Goal: Task Accomplishment & Management: Manage account settings

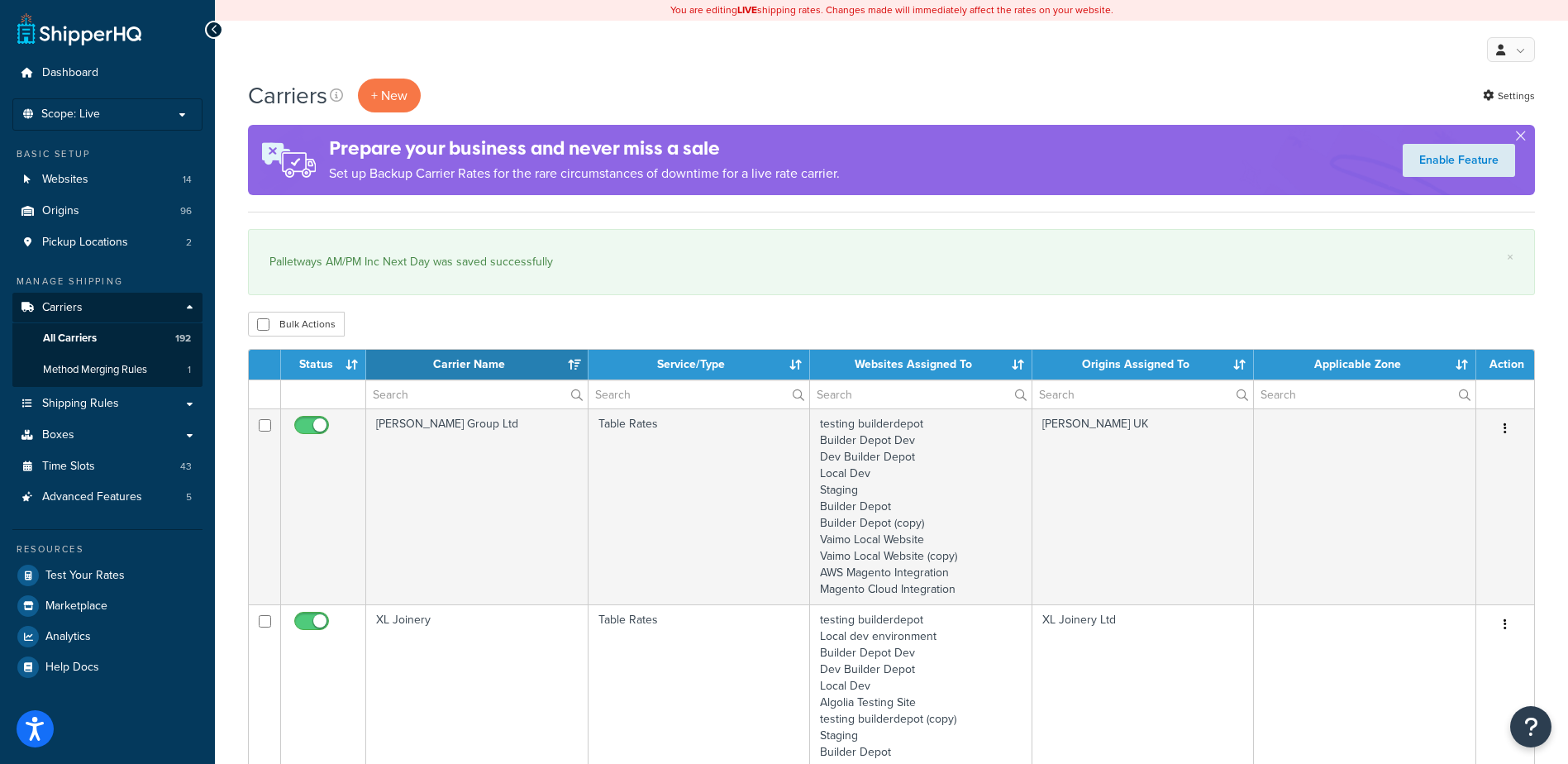
select select "15"
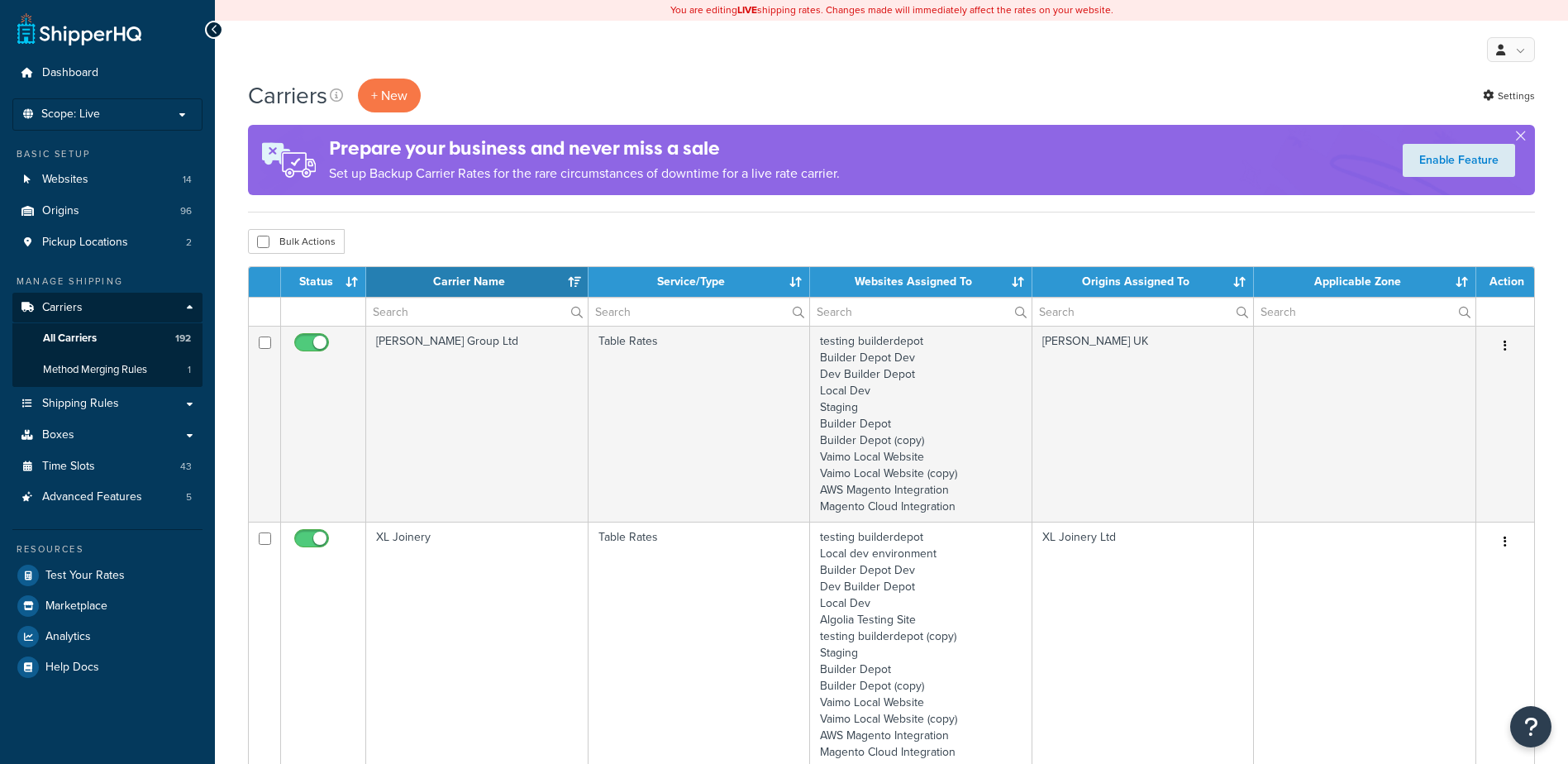
select select "15"
click at [412, 312] on input "text" at bounding box center [476, 312] width 221 height 28
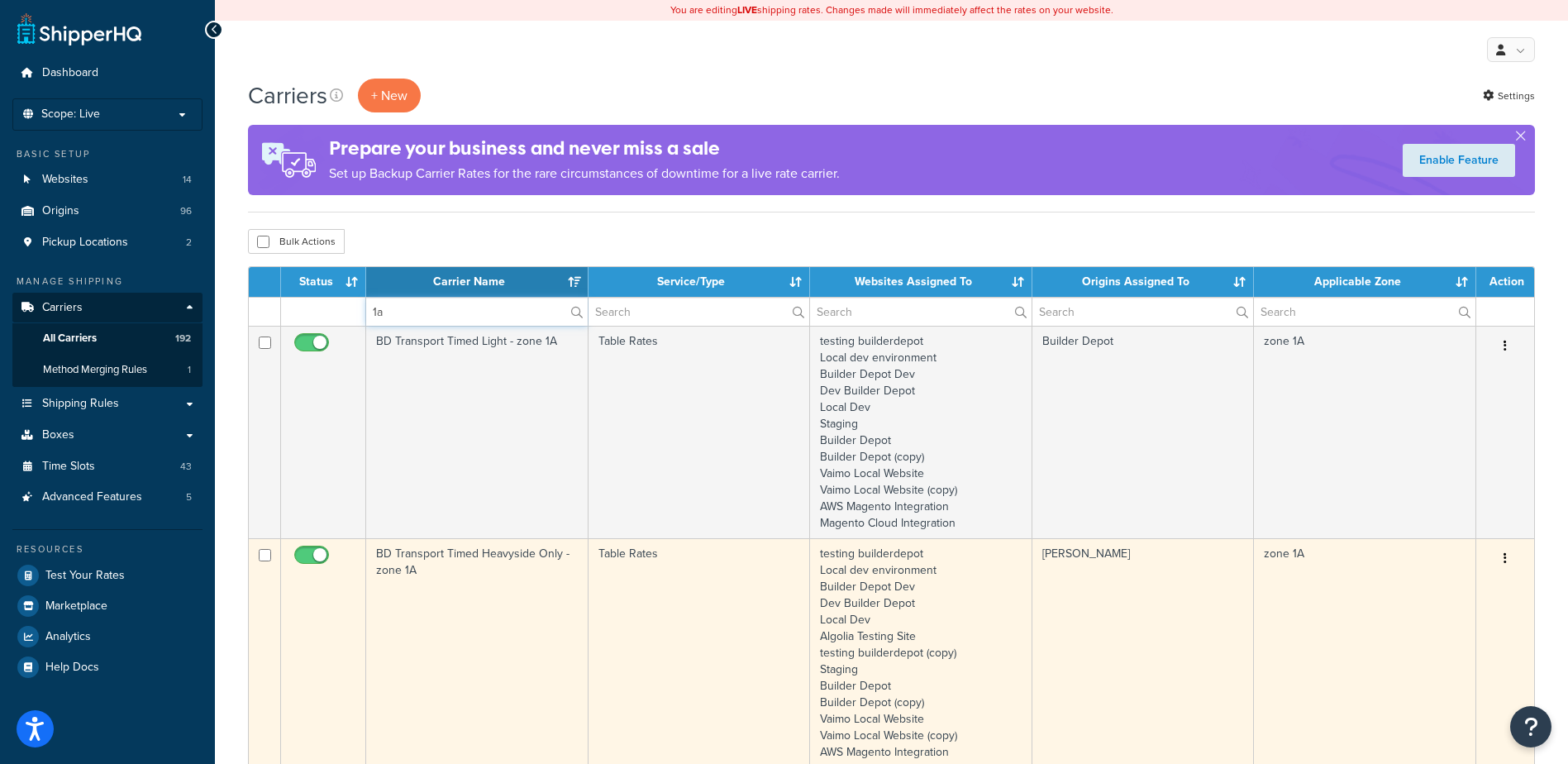
scroll to position [166, 0]
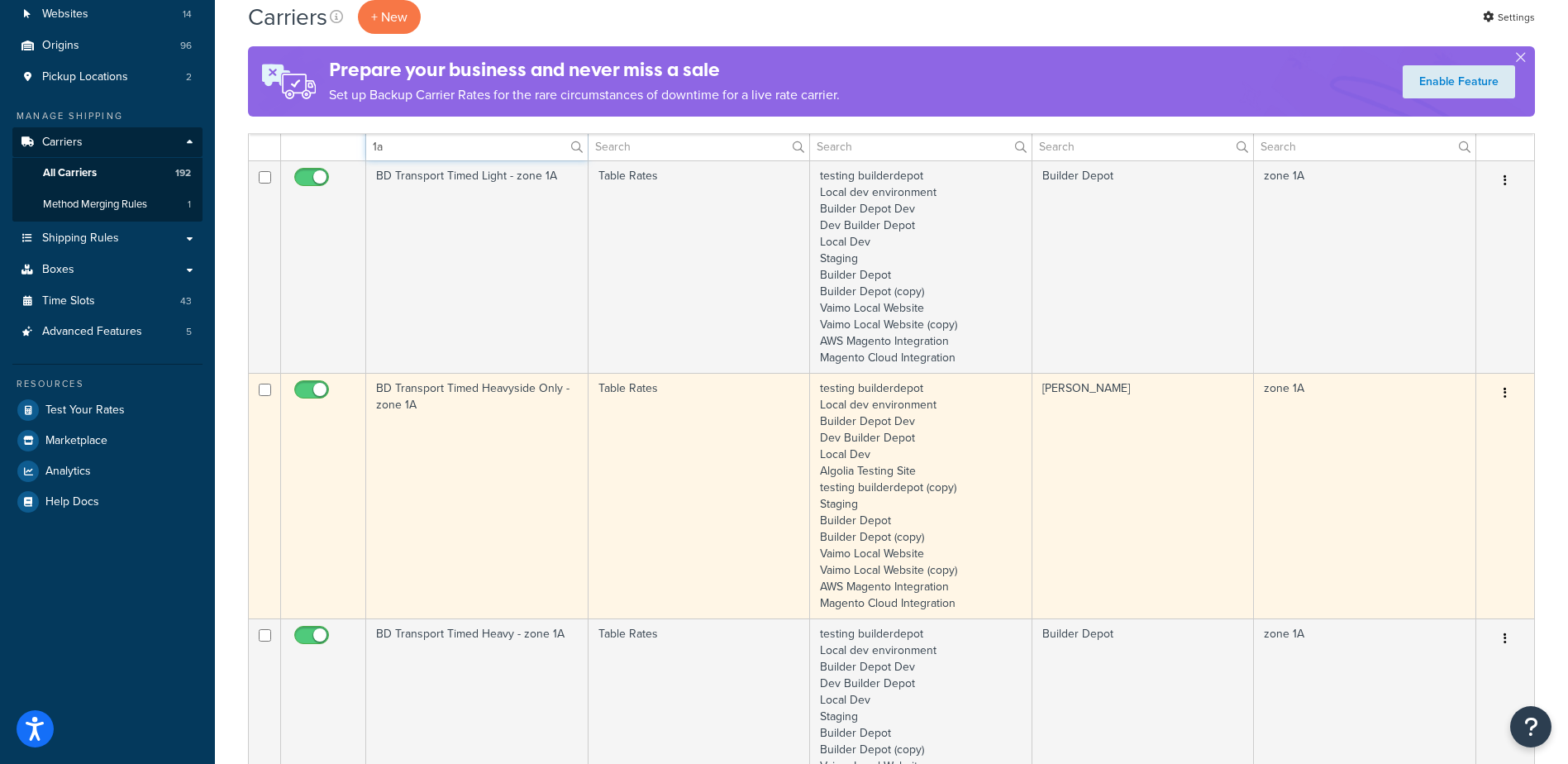
type input "1a"
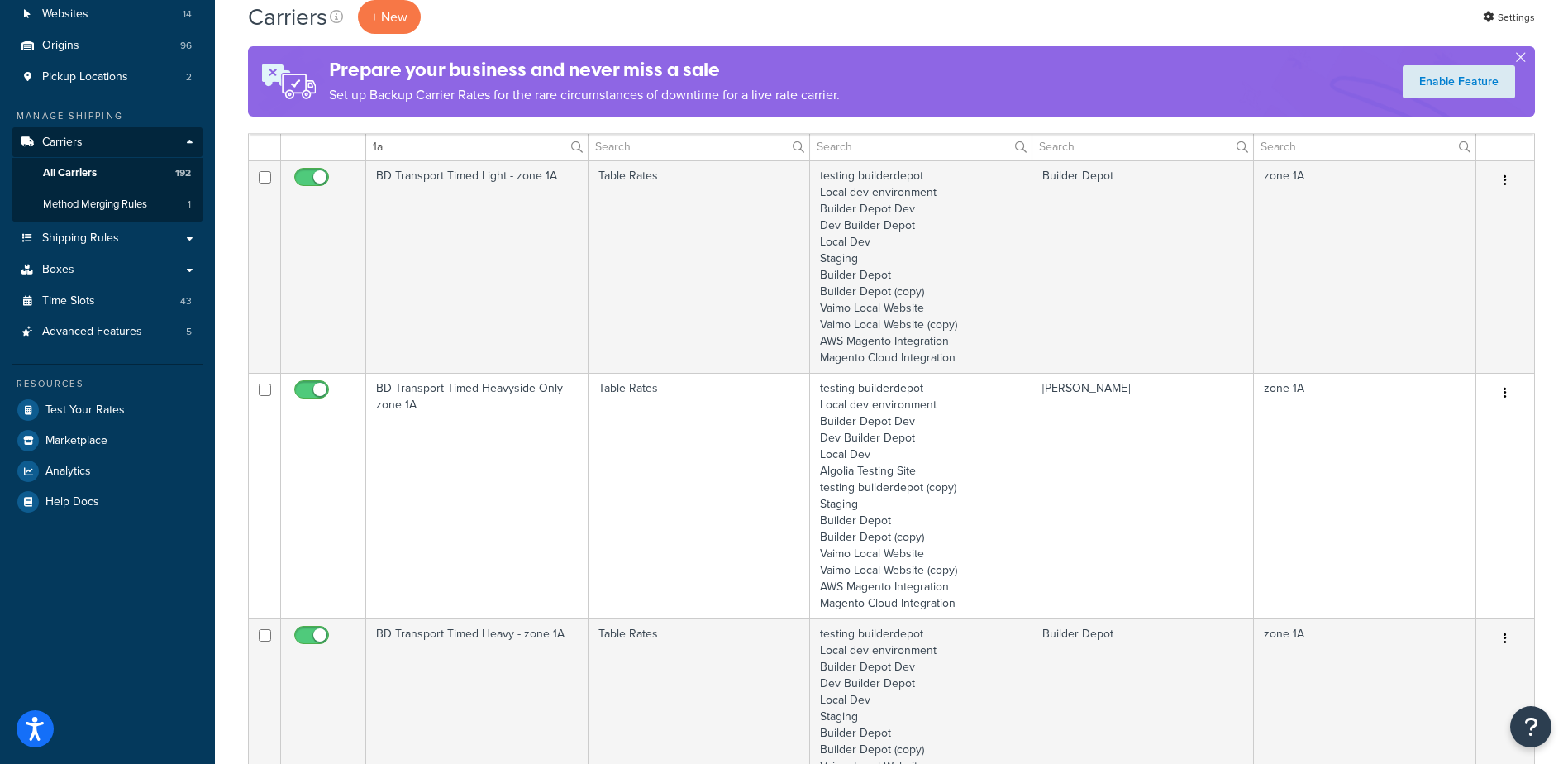
click at [493, 439] on td "BD Transport Timed Heavyside Only - zone 1A" at bounding box center [476, 496] width 222 height 246
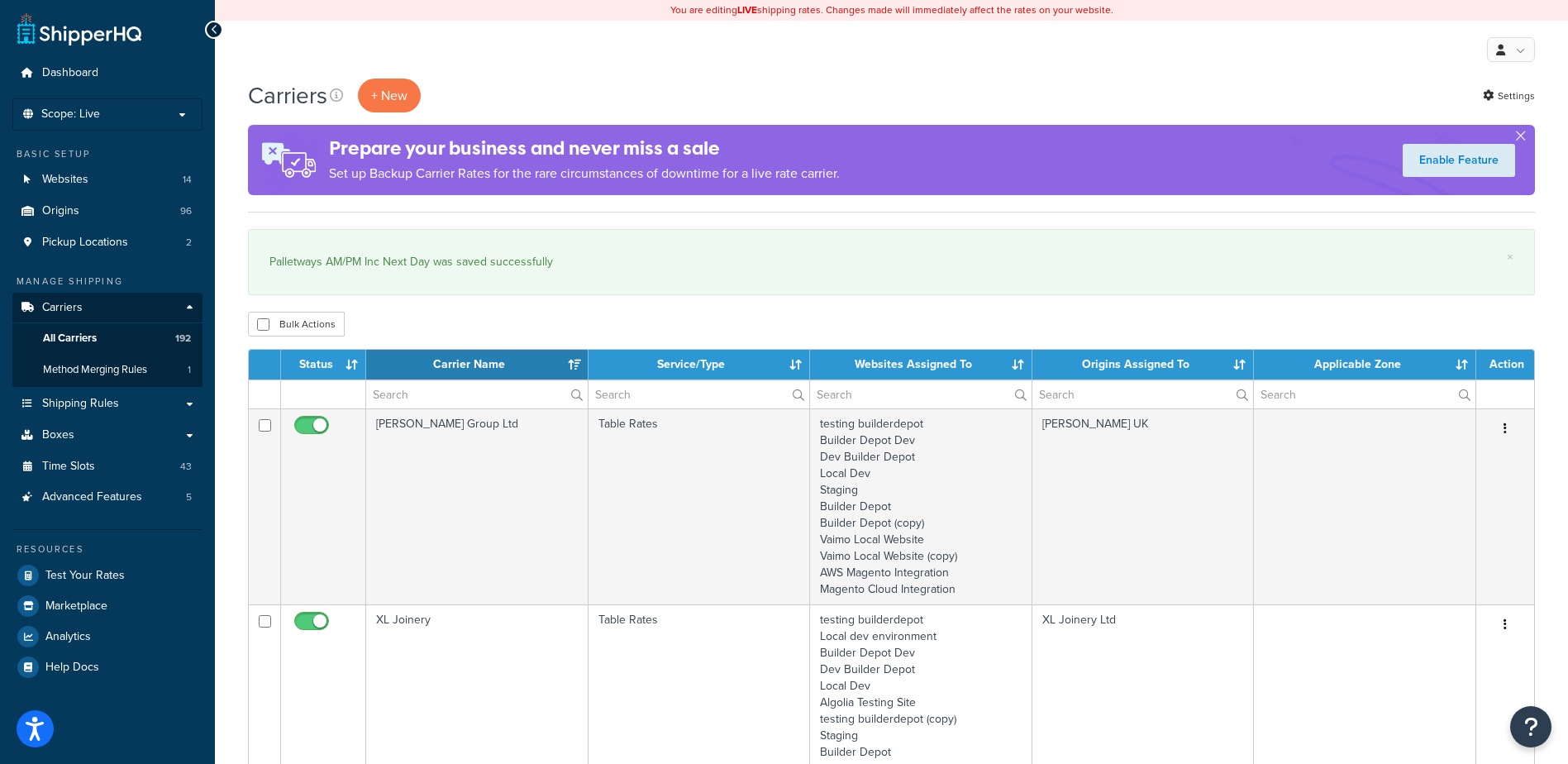
select select "15"
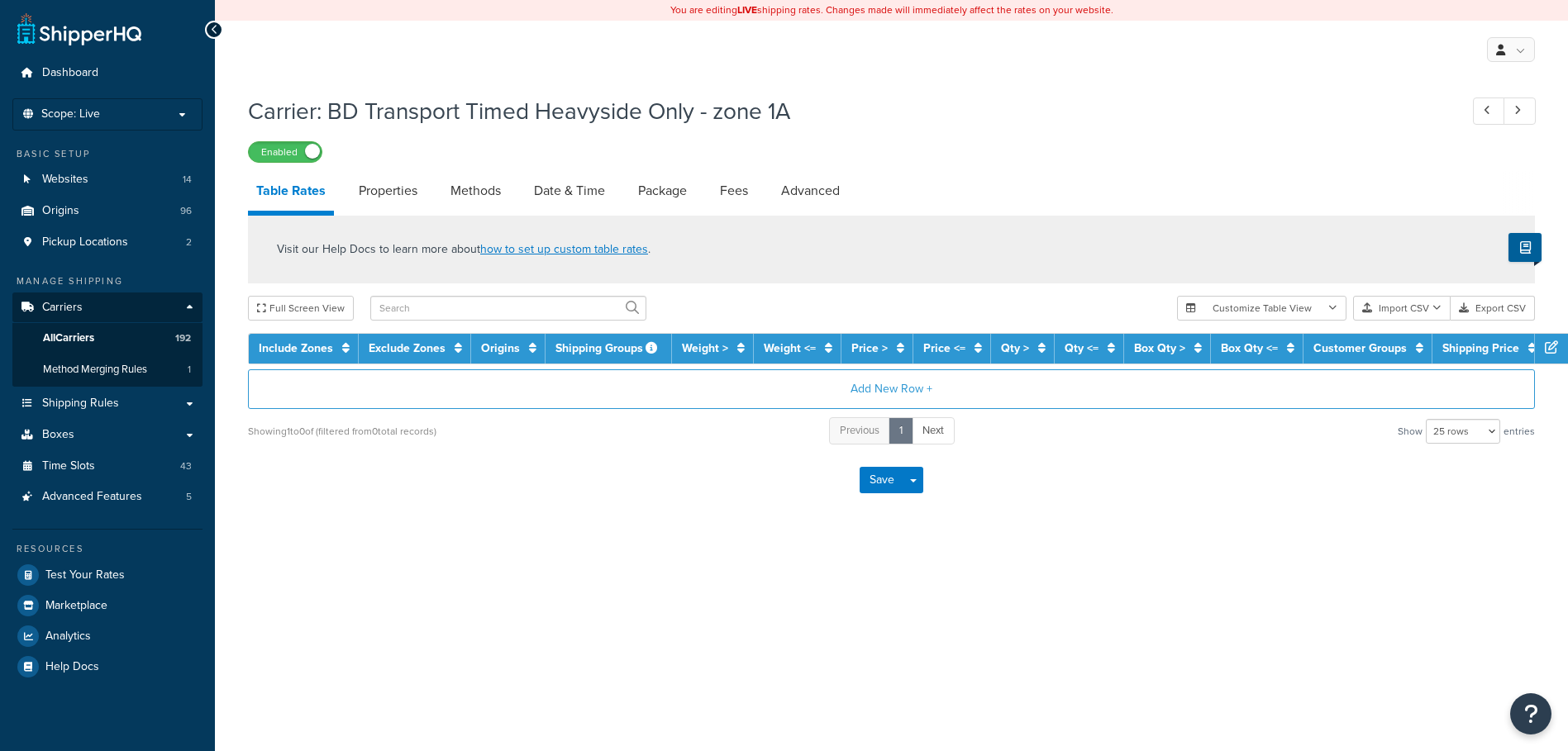
select select "25"
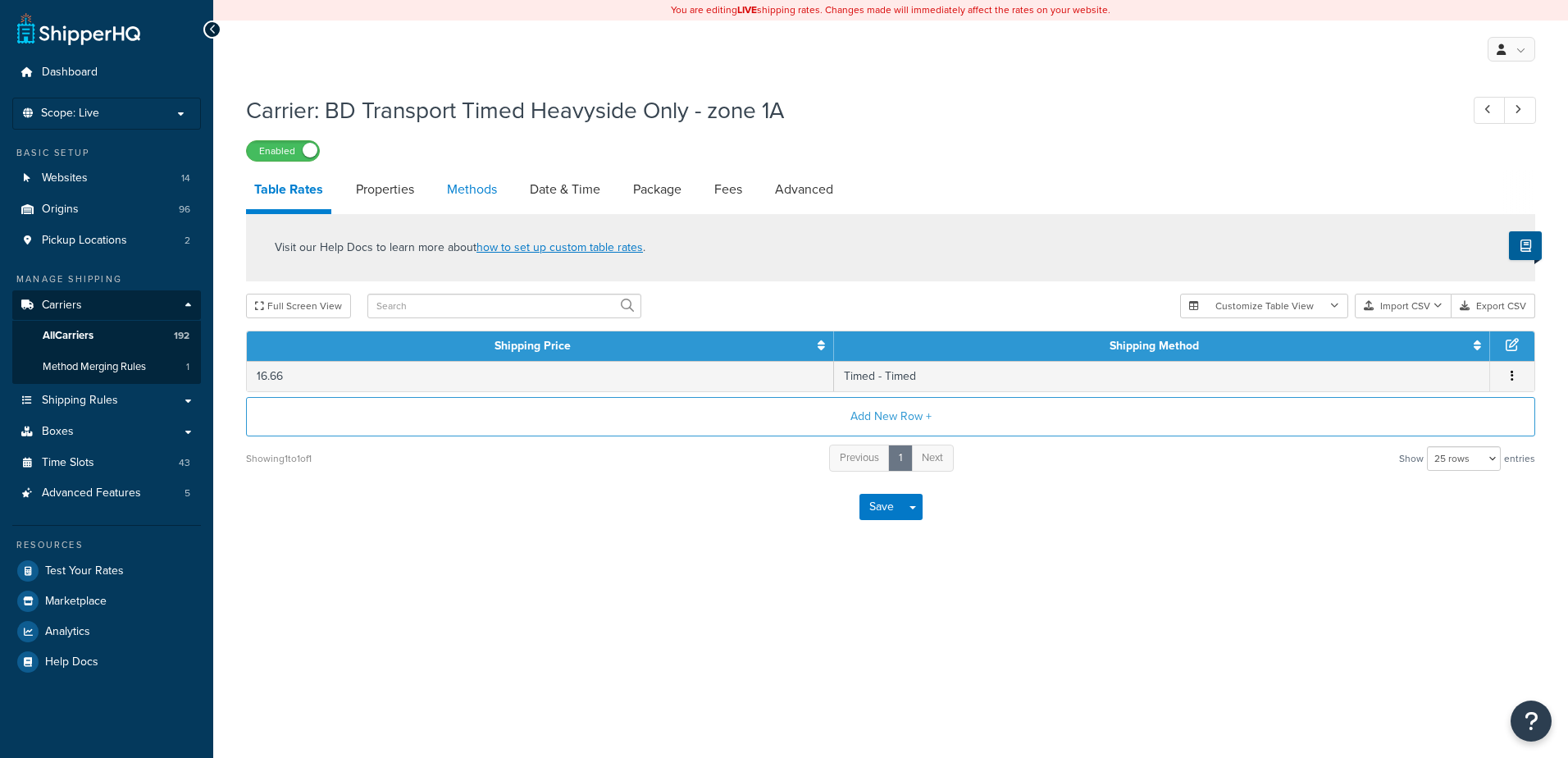
click at [462, 194] on link "Methods" at bounding box center [472, 189] width 67 height 40
select select "25"
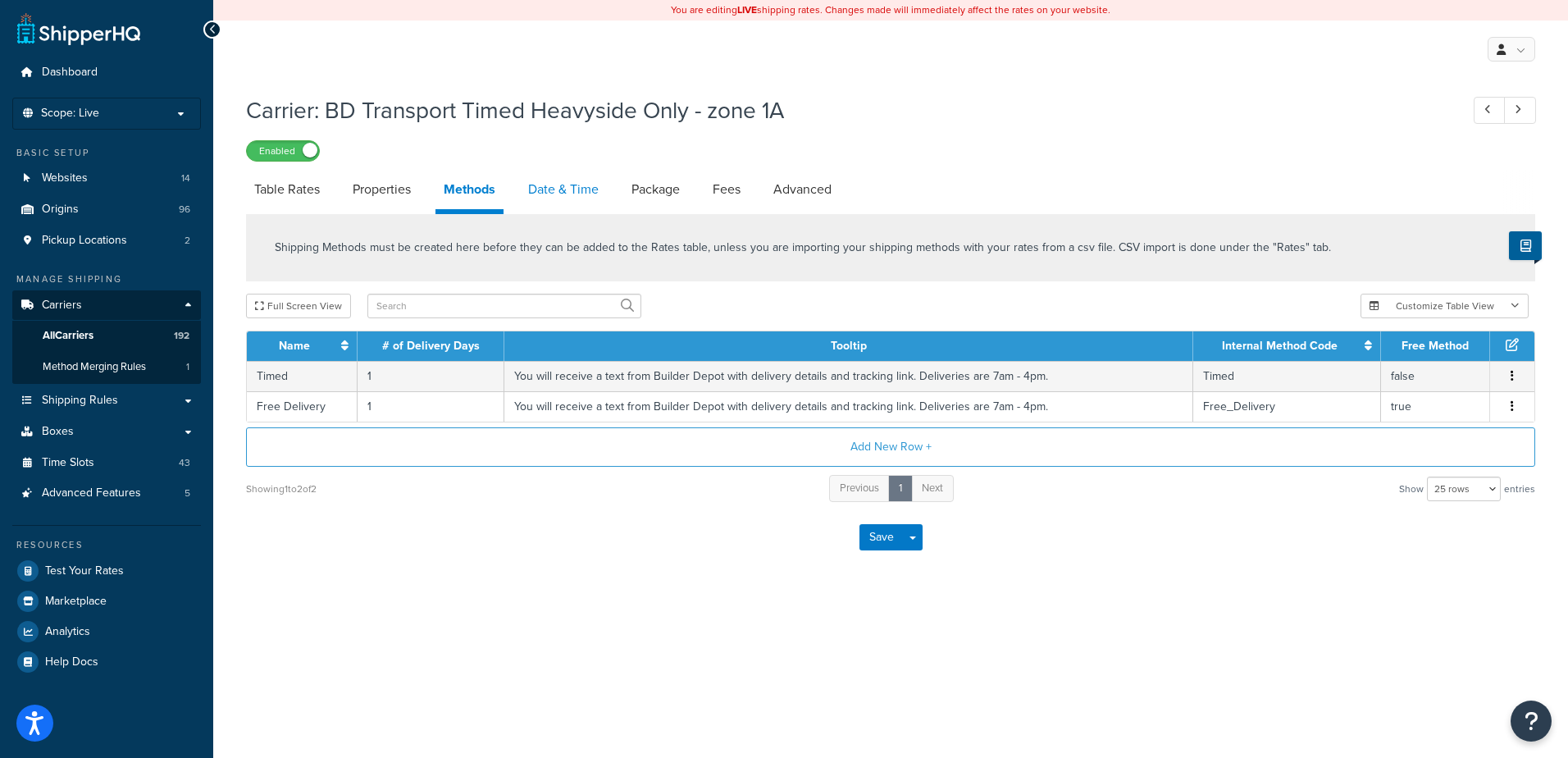
click at [556, 178] on link "Date & Time" at bounding box center [563, 189] width 87 height 40
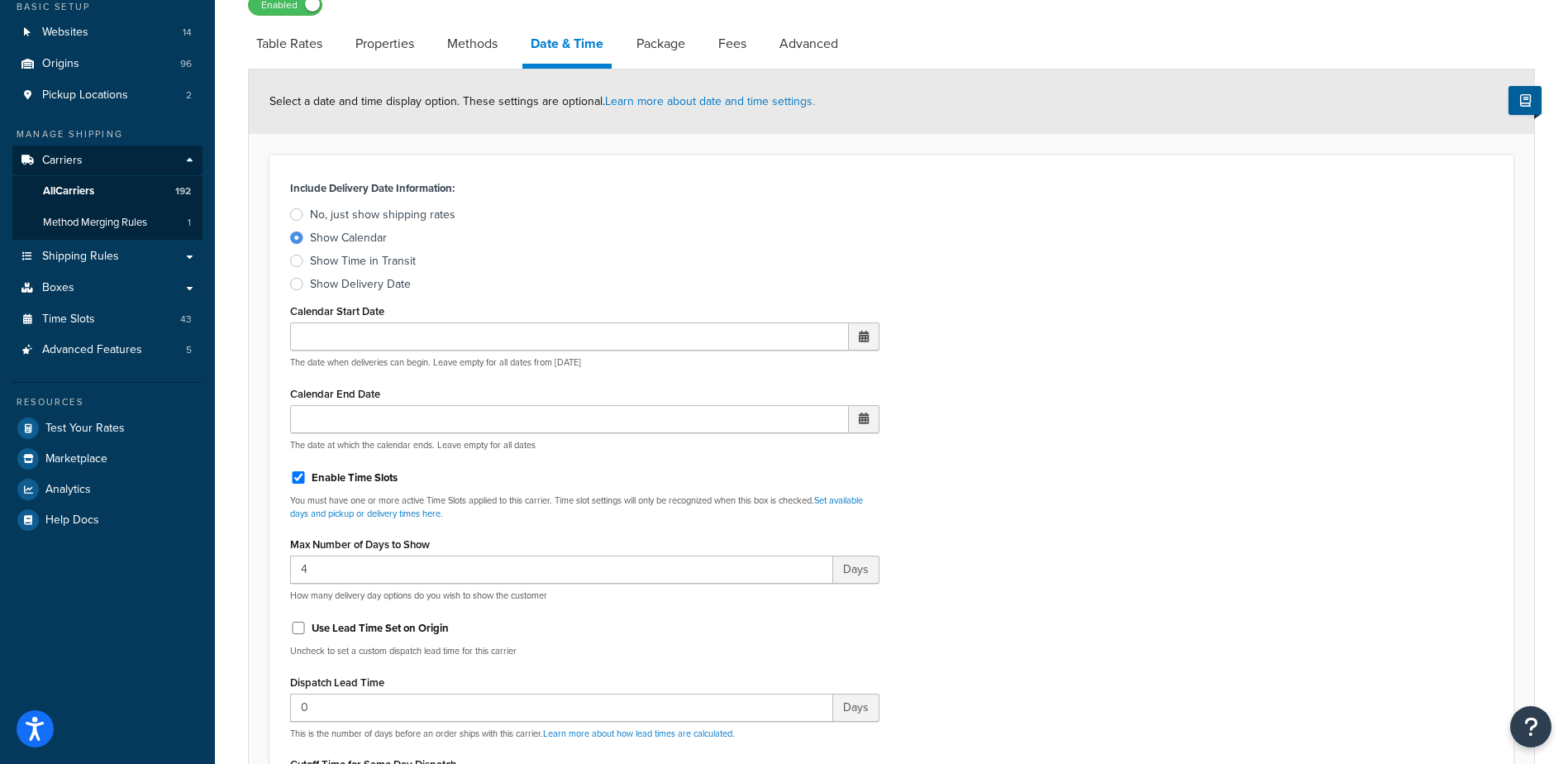
scroll to position [414, 0]
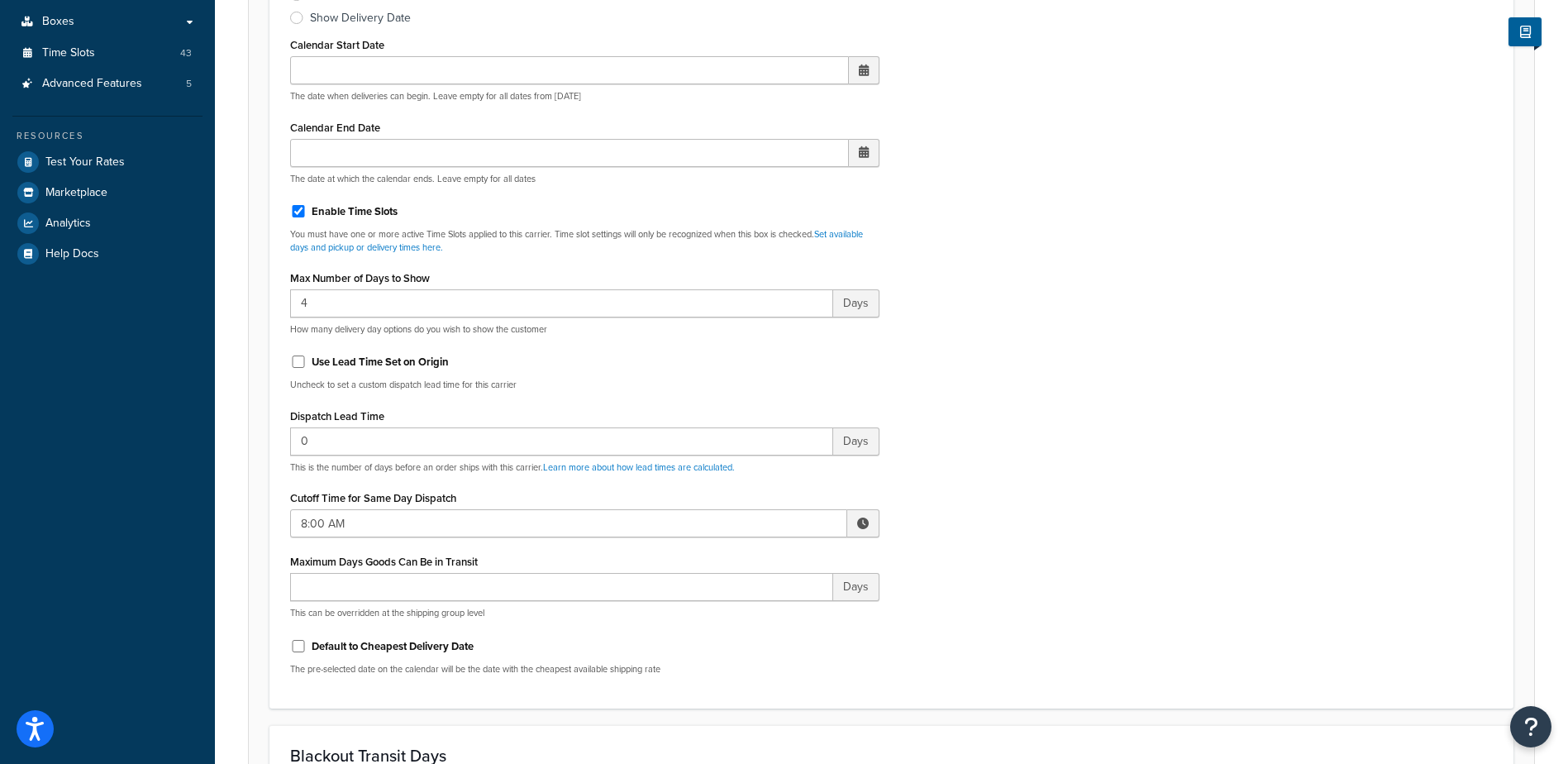
click at [858, 524] on span at bounding box center [862, 523] width 11 height 11
click at [740, 565] on span "▲" at bounding box center [741, 560] width 33 height 33
click at [740, 564] on span "▲" at bounding box center [741, 560] width 33 height 33
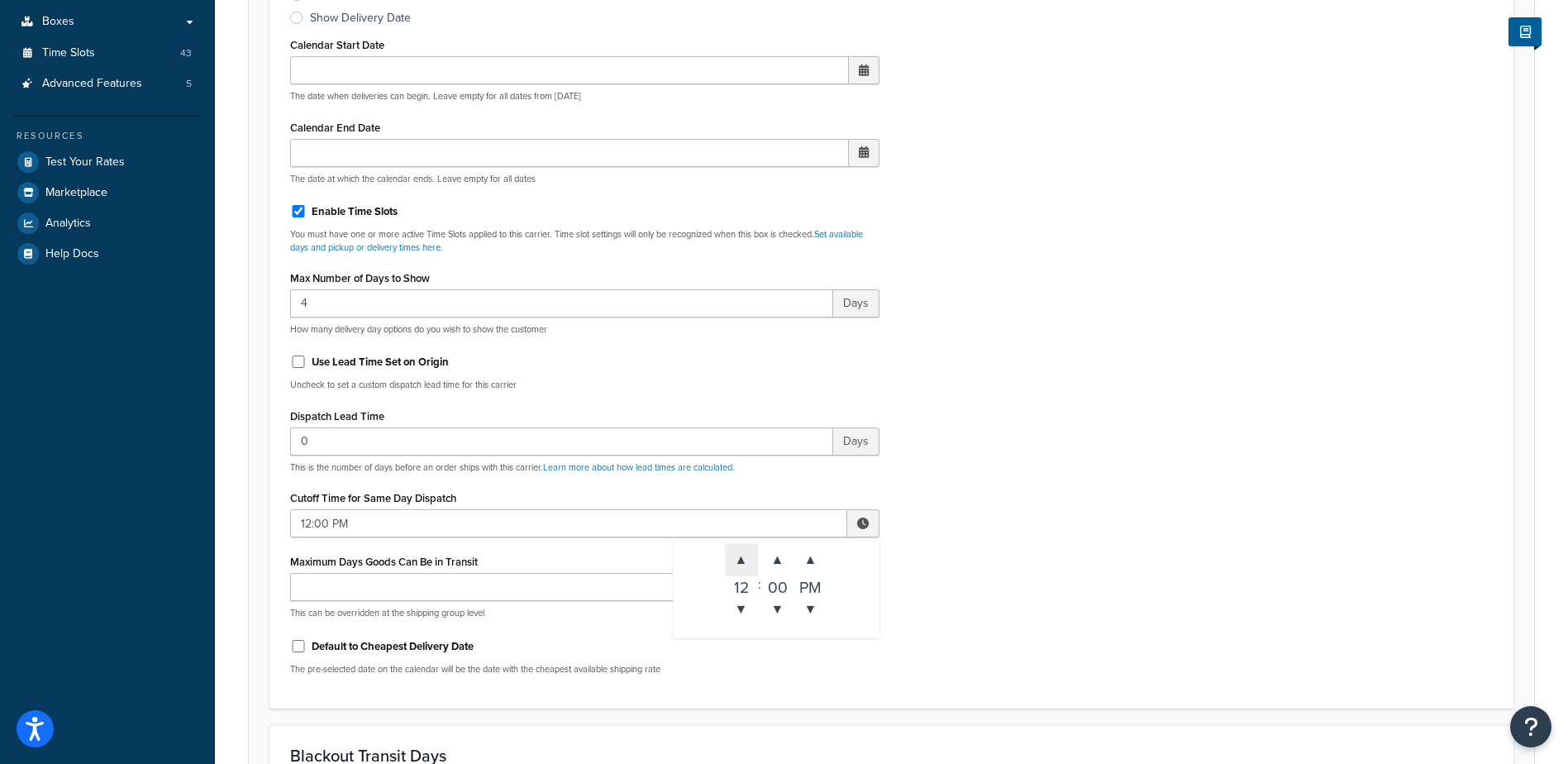
click at [740, 565] on span "▲" at bounding box center [741, 560] width 33 height 33
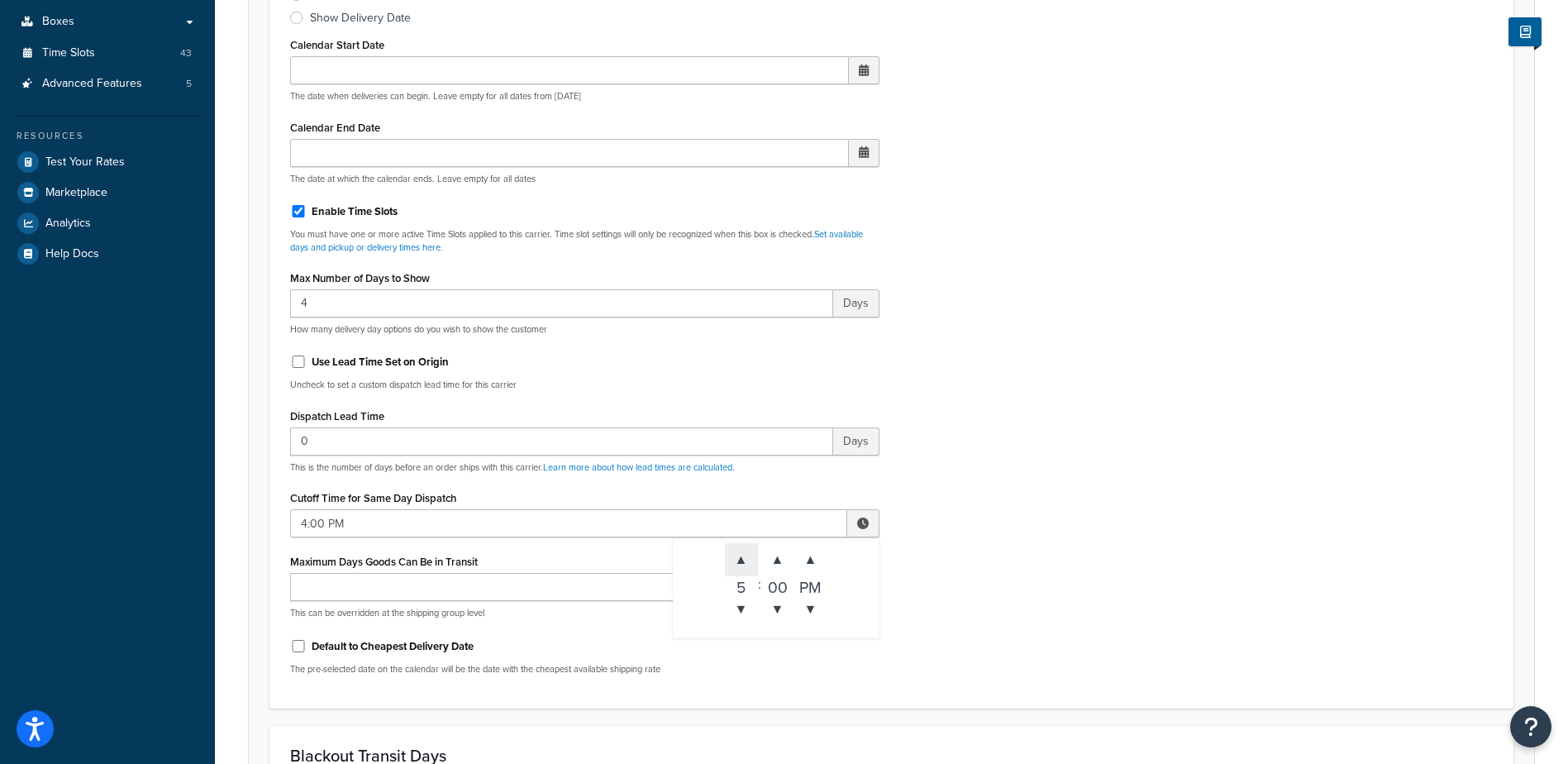
type input "5:00 PM"
click at [1020, 515] on div "Include Delivery Date Information: No, just show shipping rates Show Calendar S…" at bounding box center [892, 299] width 1228 height 778
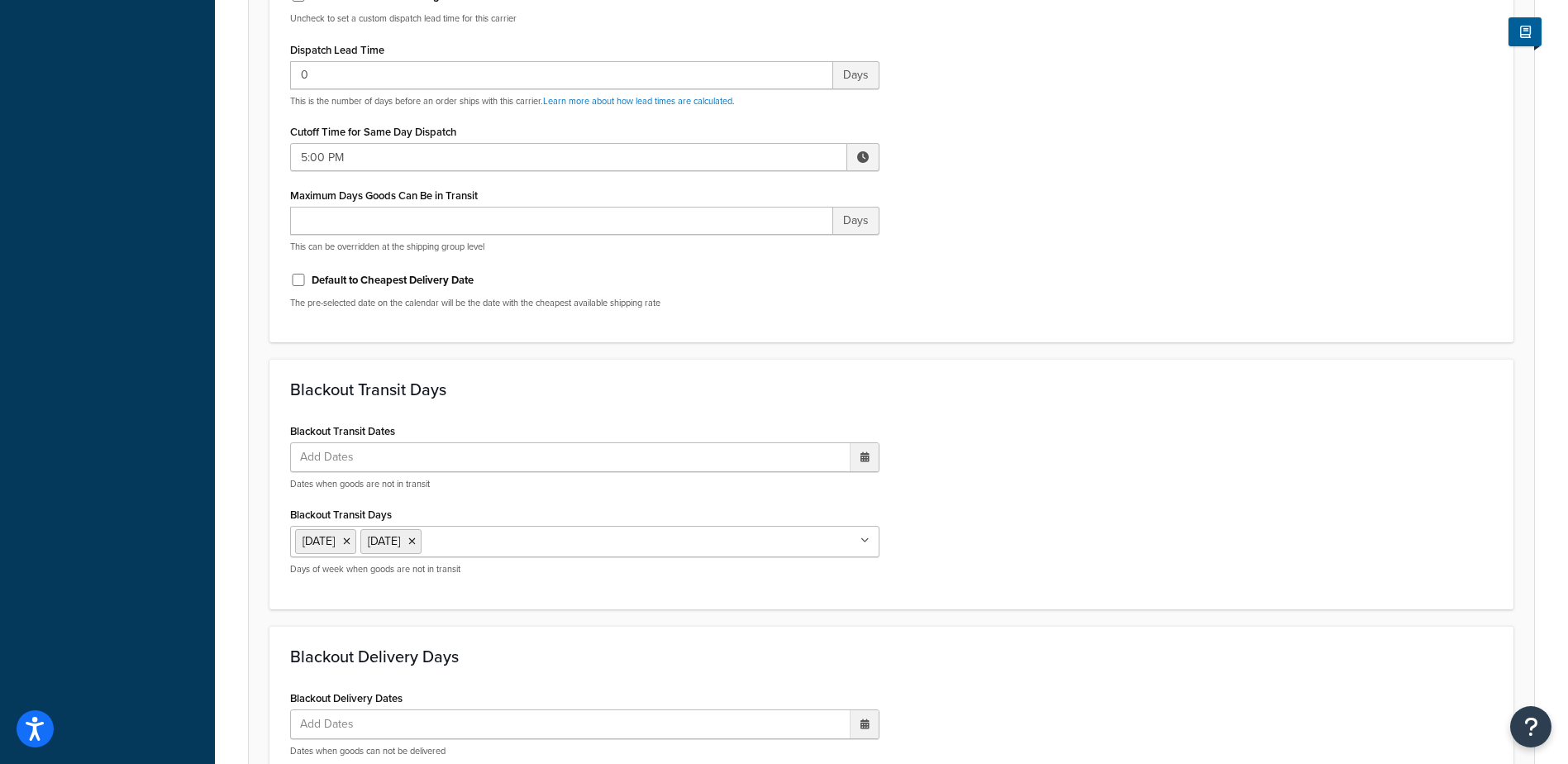
scroll to position [1223, 0]
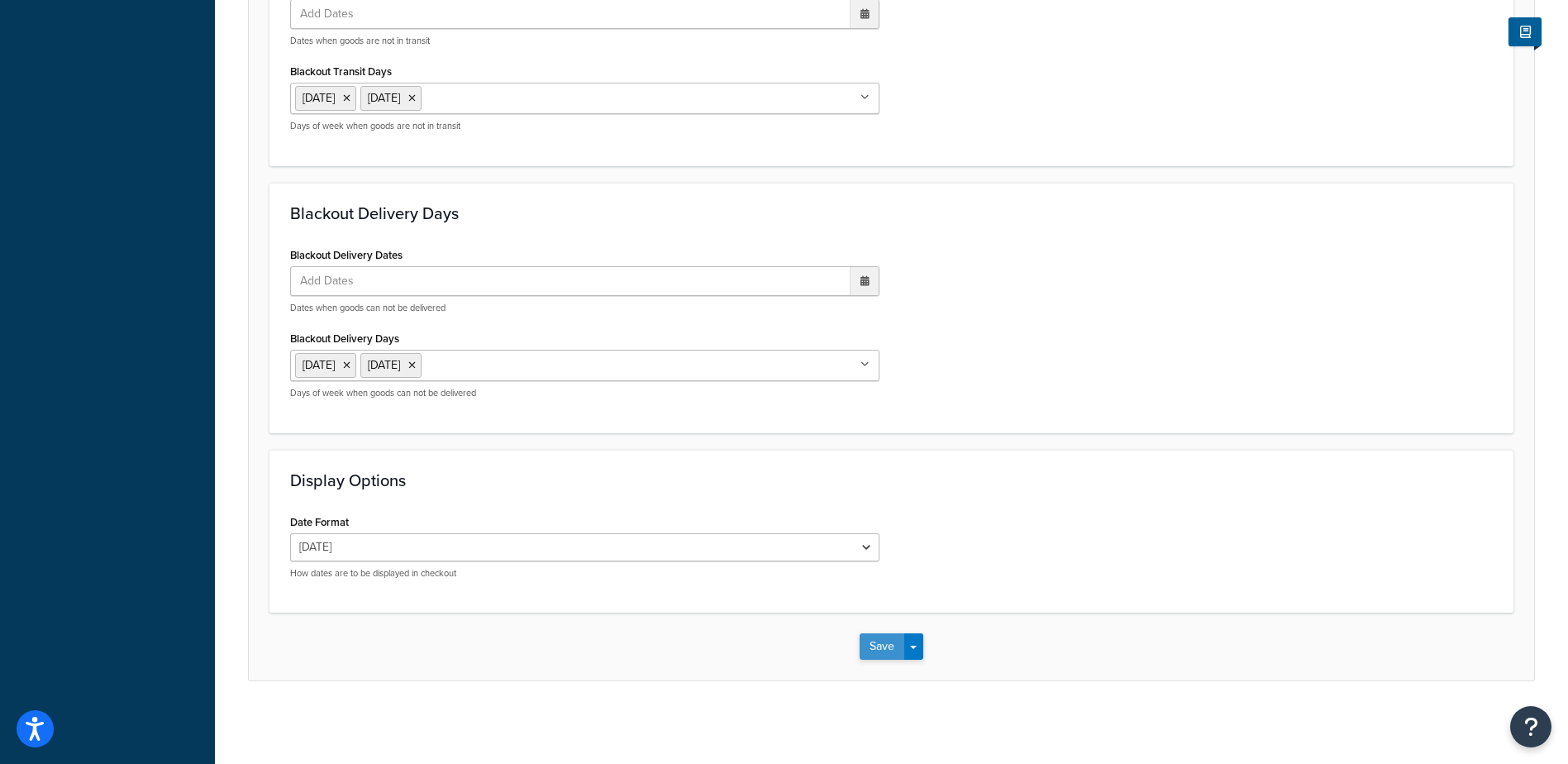
click at [878, 644] on button "Save" at bounding box center [881, 646] width 44 height 26
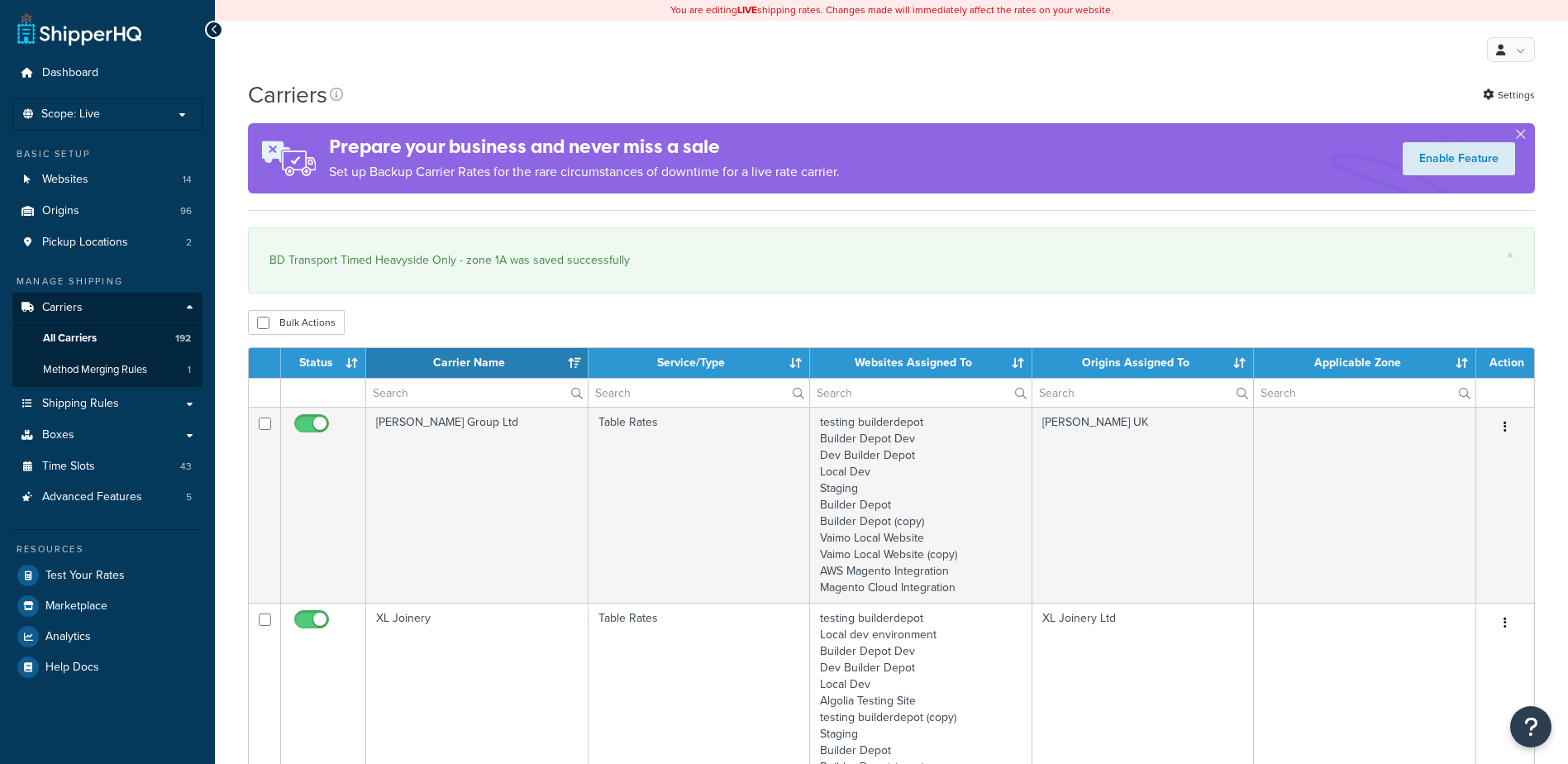
select select "15"
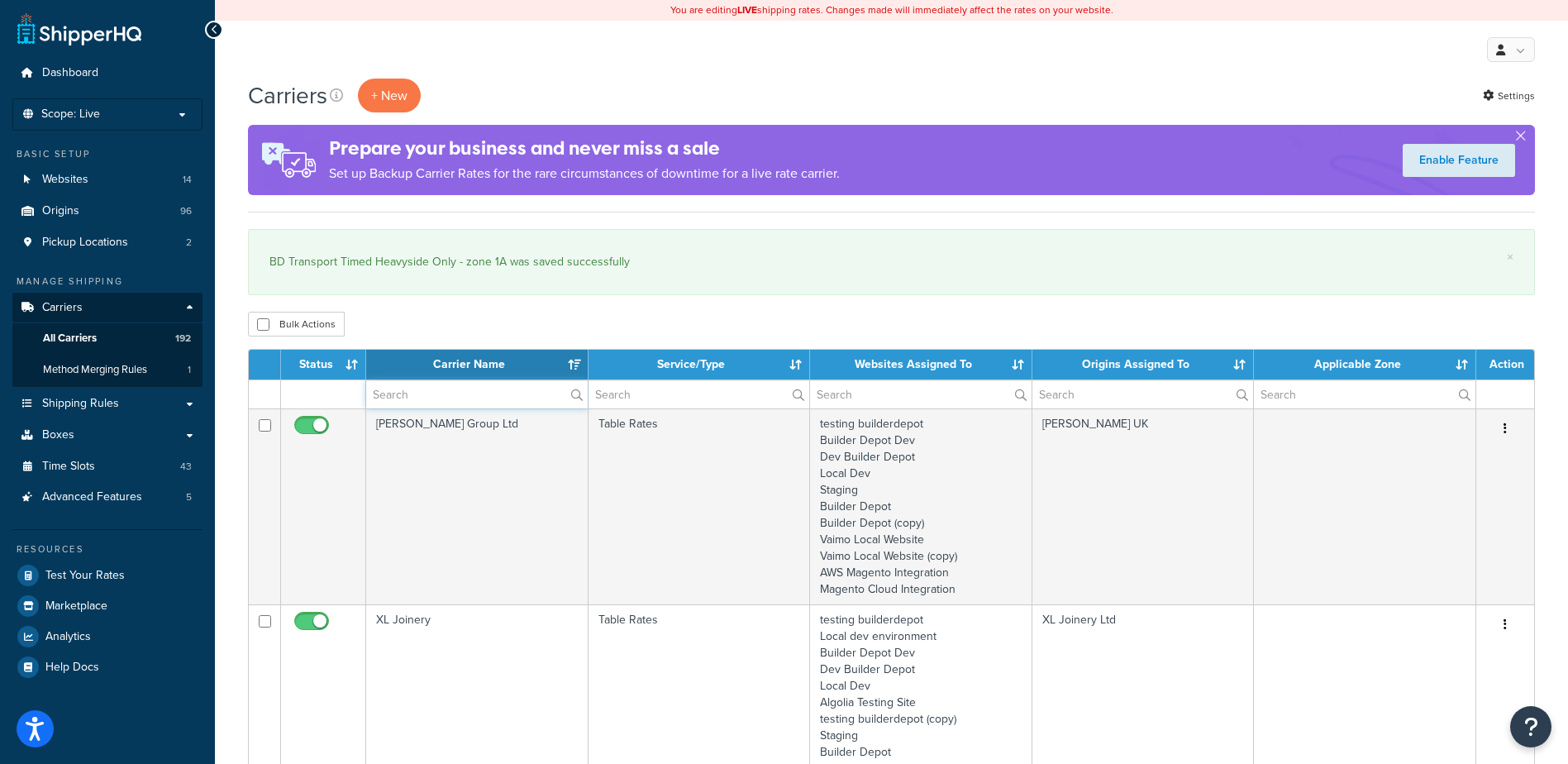
click at [452, 399] on input "text" at bounding box center [476, 395] width 221 height 28
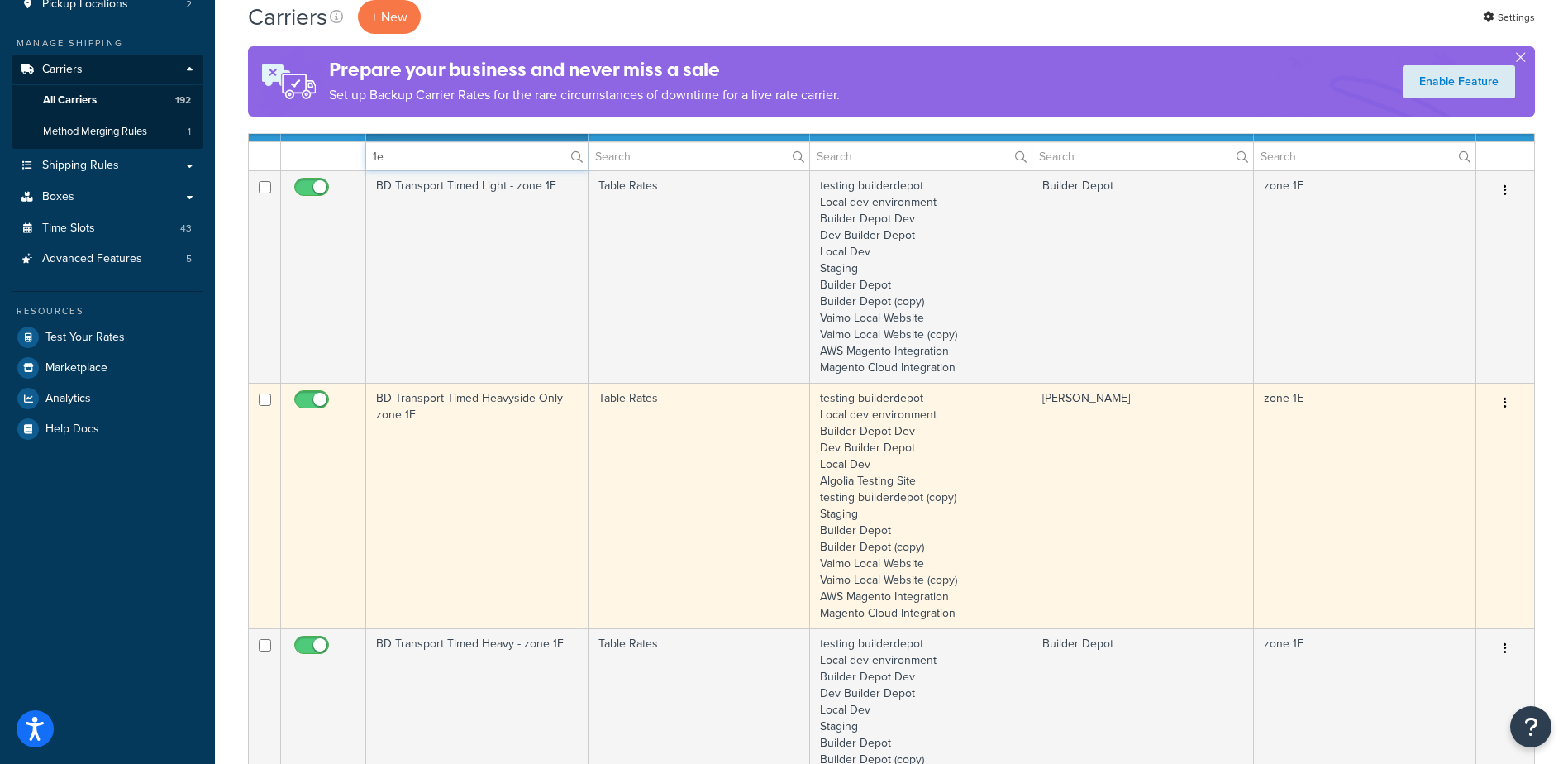
scroll to position [248, 0]
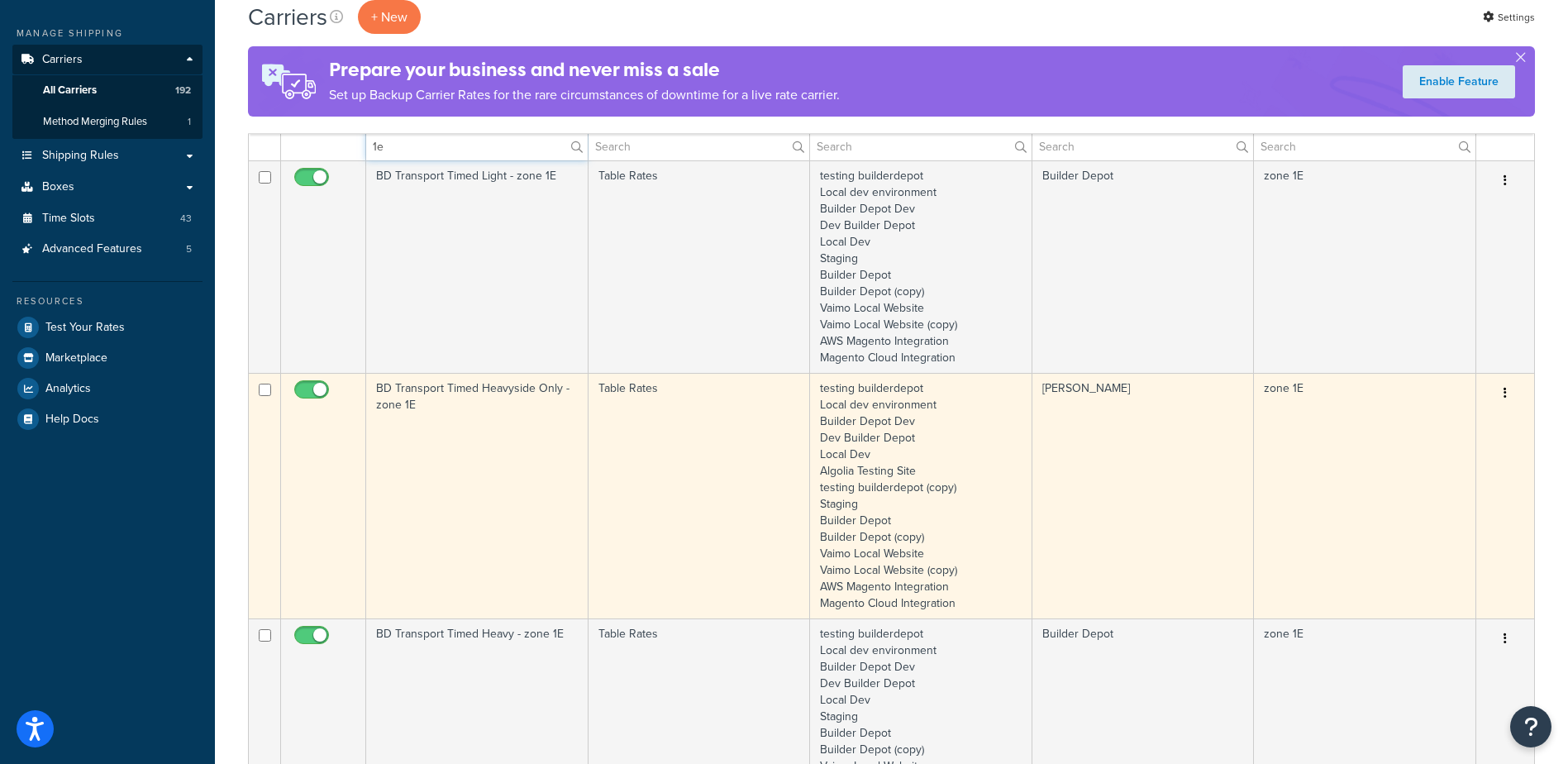
type input "1e"
click at [458, 463] on td "BD Transport Timed Heavyside Only - zone 1E" at bounding box center [476, 496] width 222 height 246
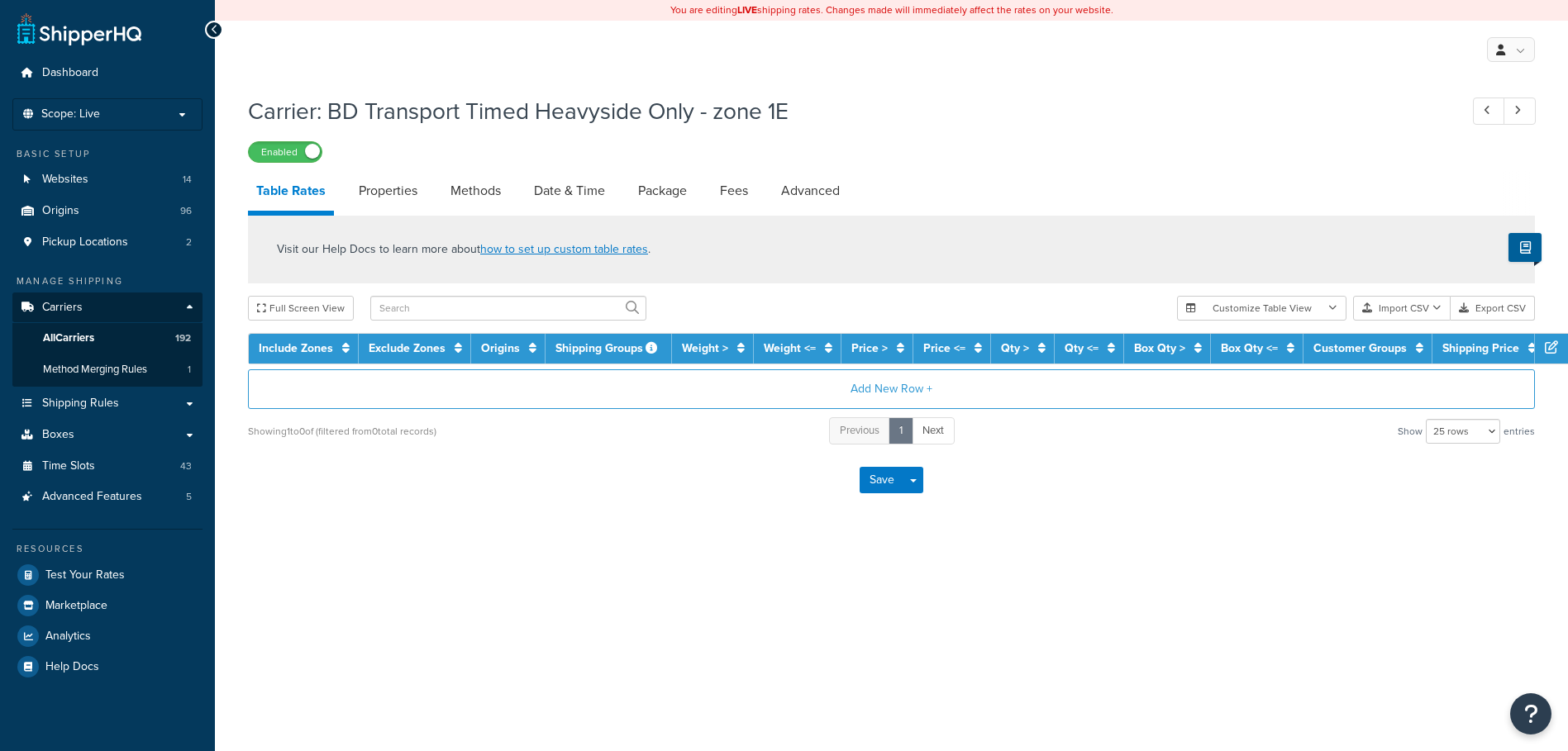
select select "25"
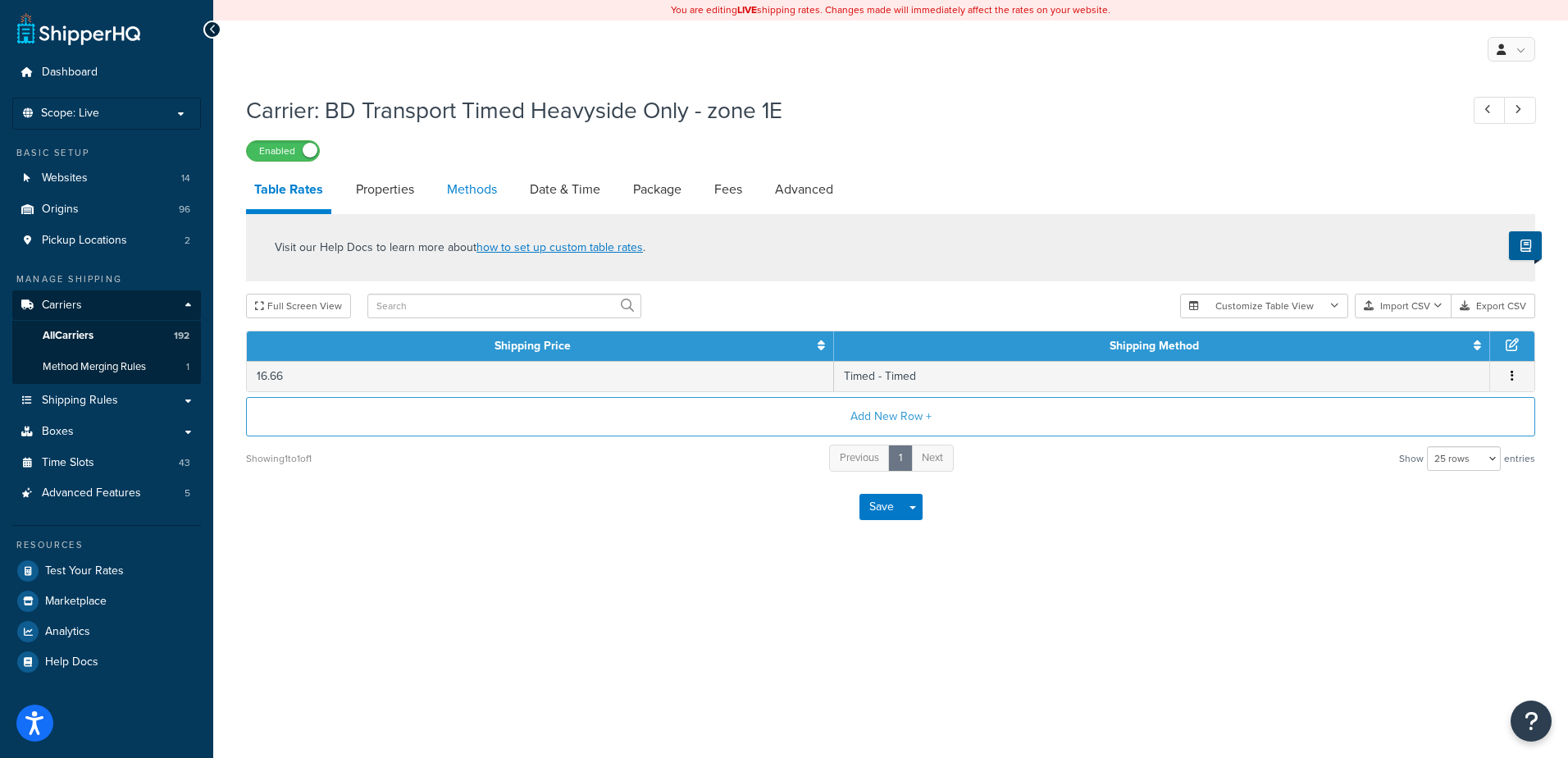
click at [478, 189] on link "Methods" at bounding box center [472, 189] width 67 height 40
select select "25"
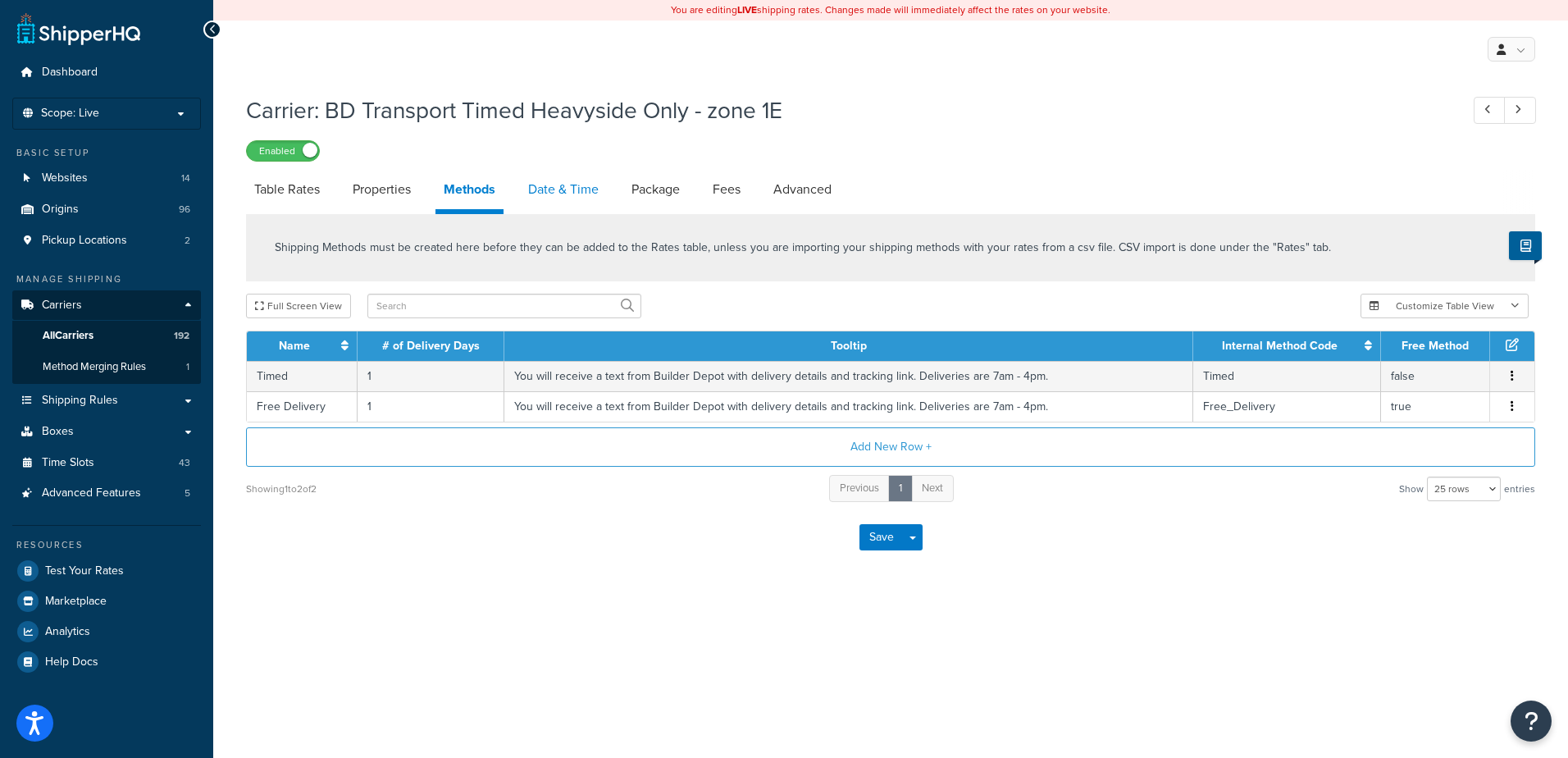
click at [562, 189] on link "Date & Time" at bounding box center [563, 189] width 87 height 40
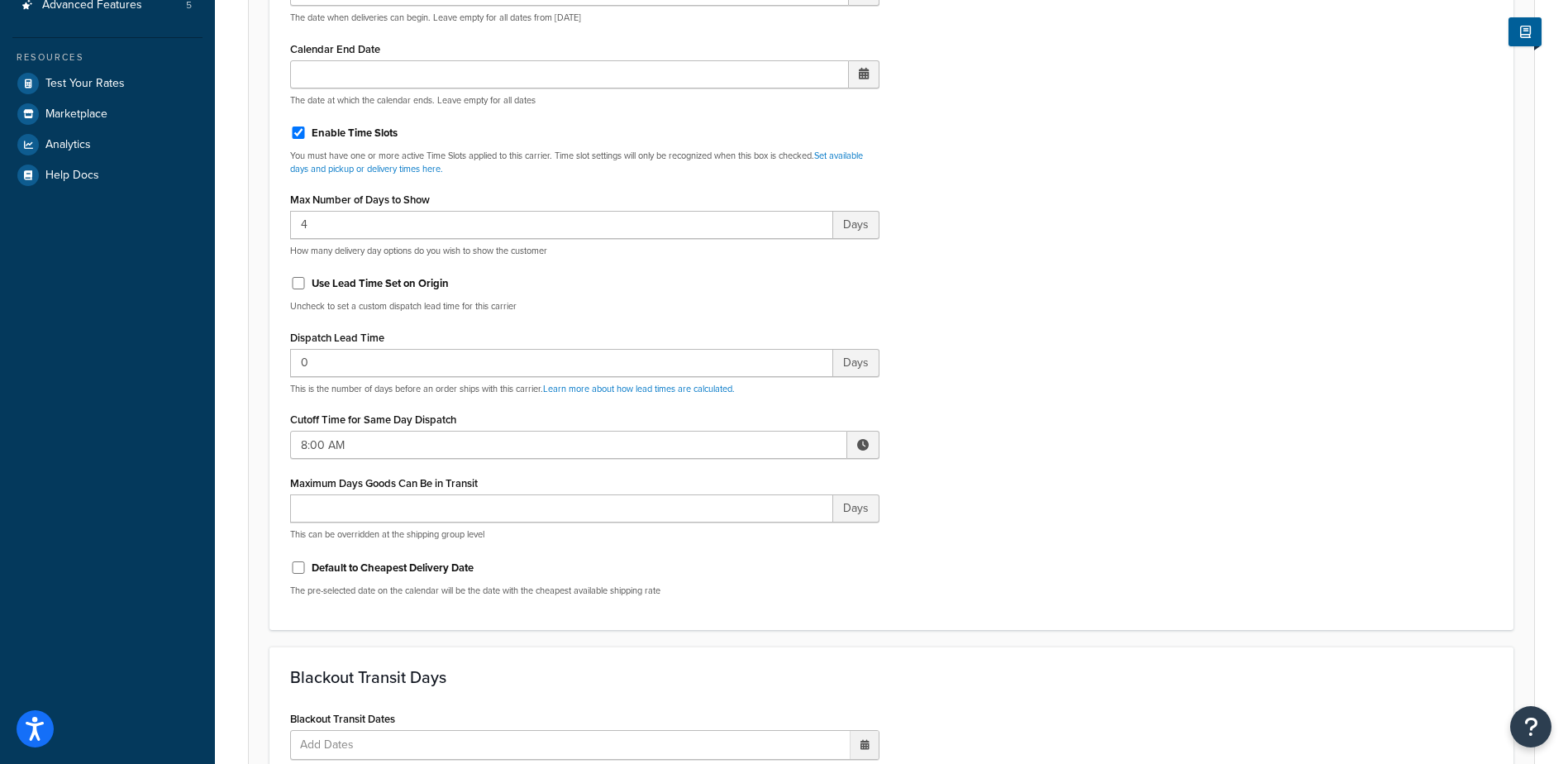
scroll to position [497, 0]
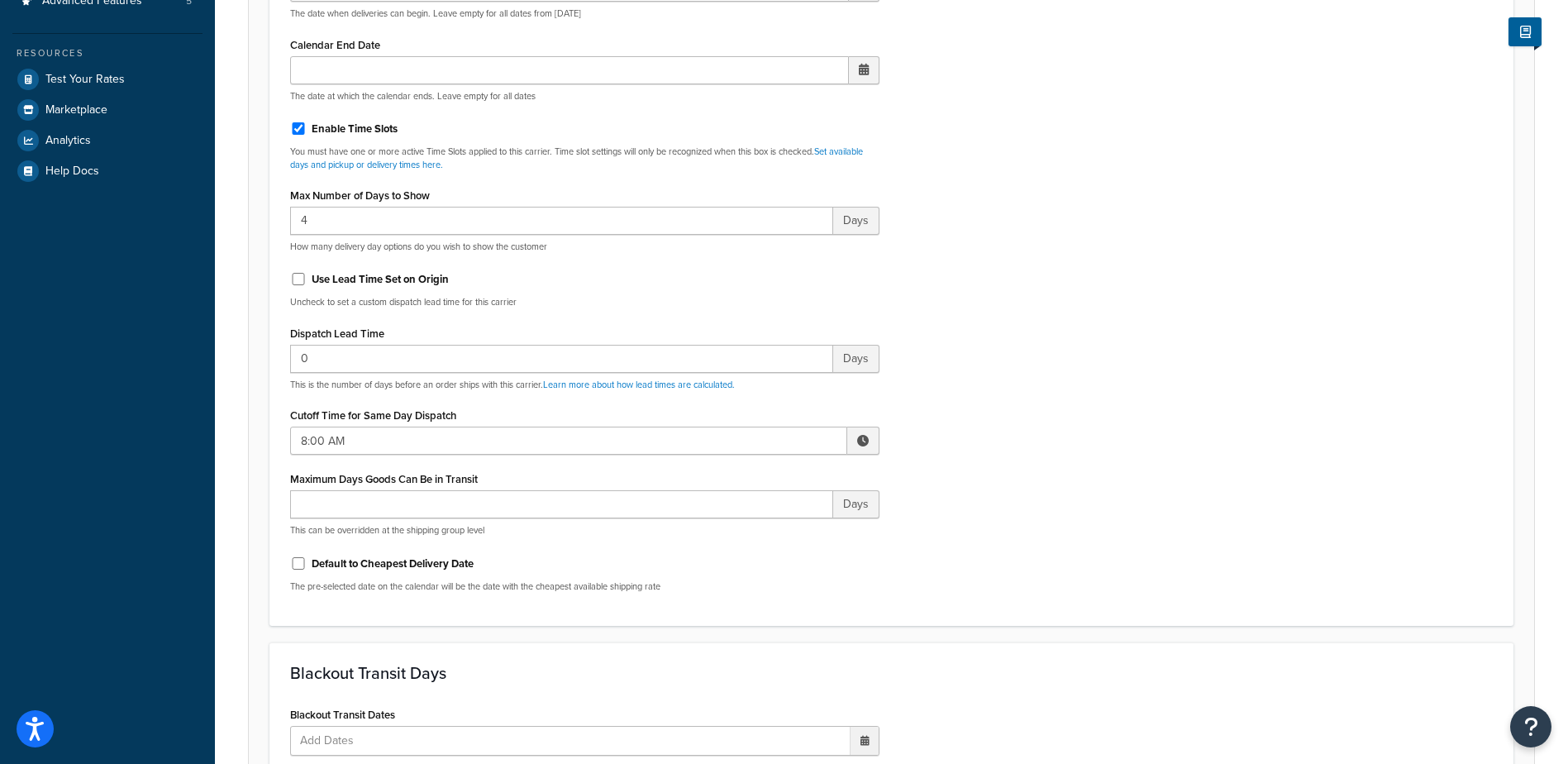
click at [854, 440] on span at bounding box center [863, 441] width 32 height 28
click at [735, 482] on span "▲" at bounding box center [741, 477] width 33 height 33
click at [735, 481] on span "▲" at bounding box center [741, 477] width 33 height 33
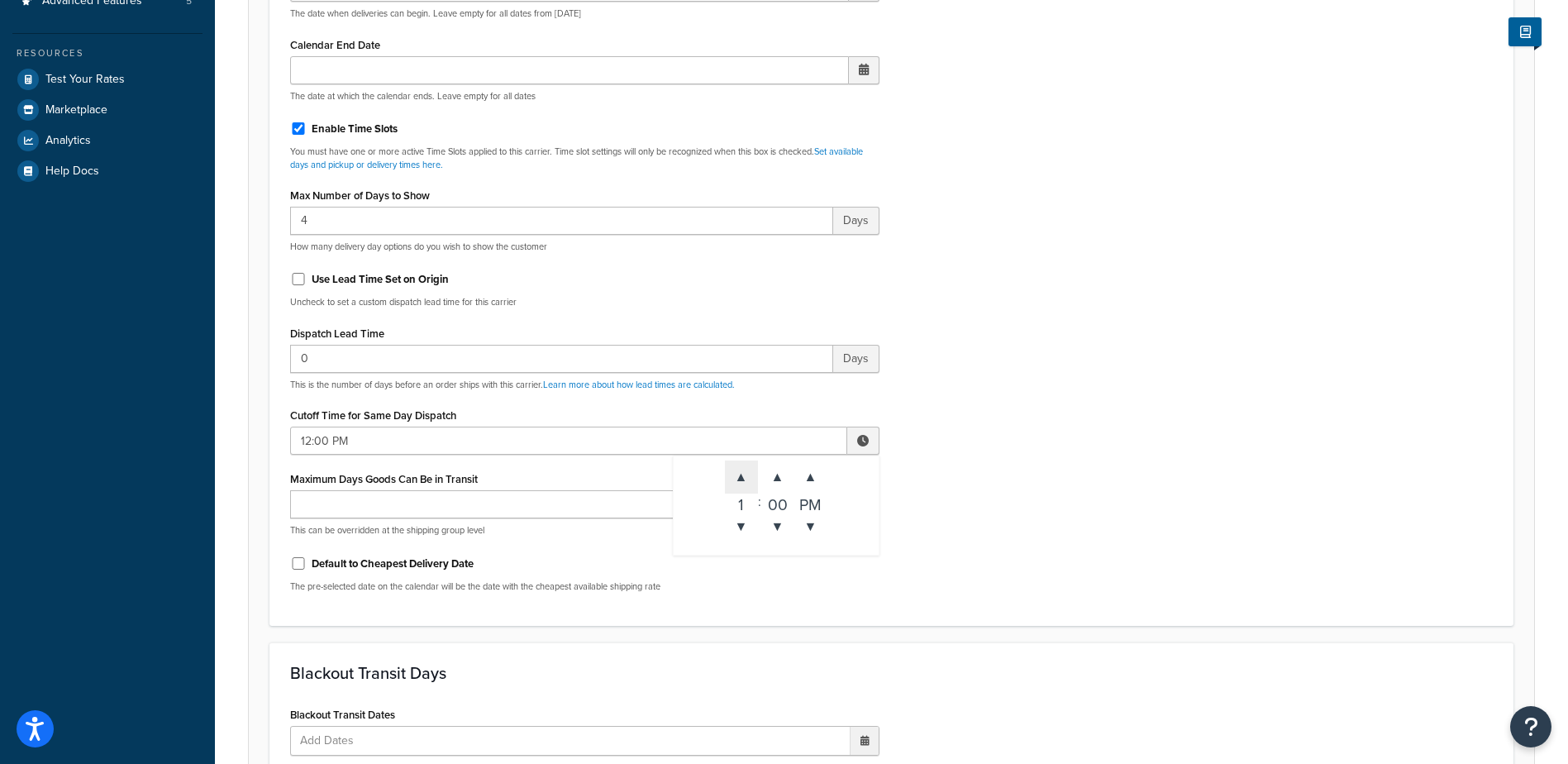
click at [735, 481] on span "▲" at bounding box center [741, 477] width 33 height 33
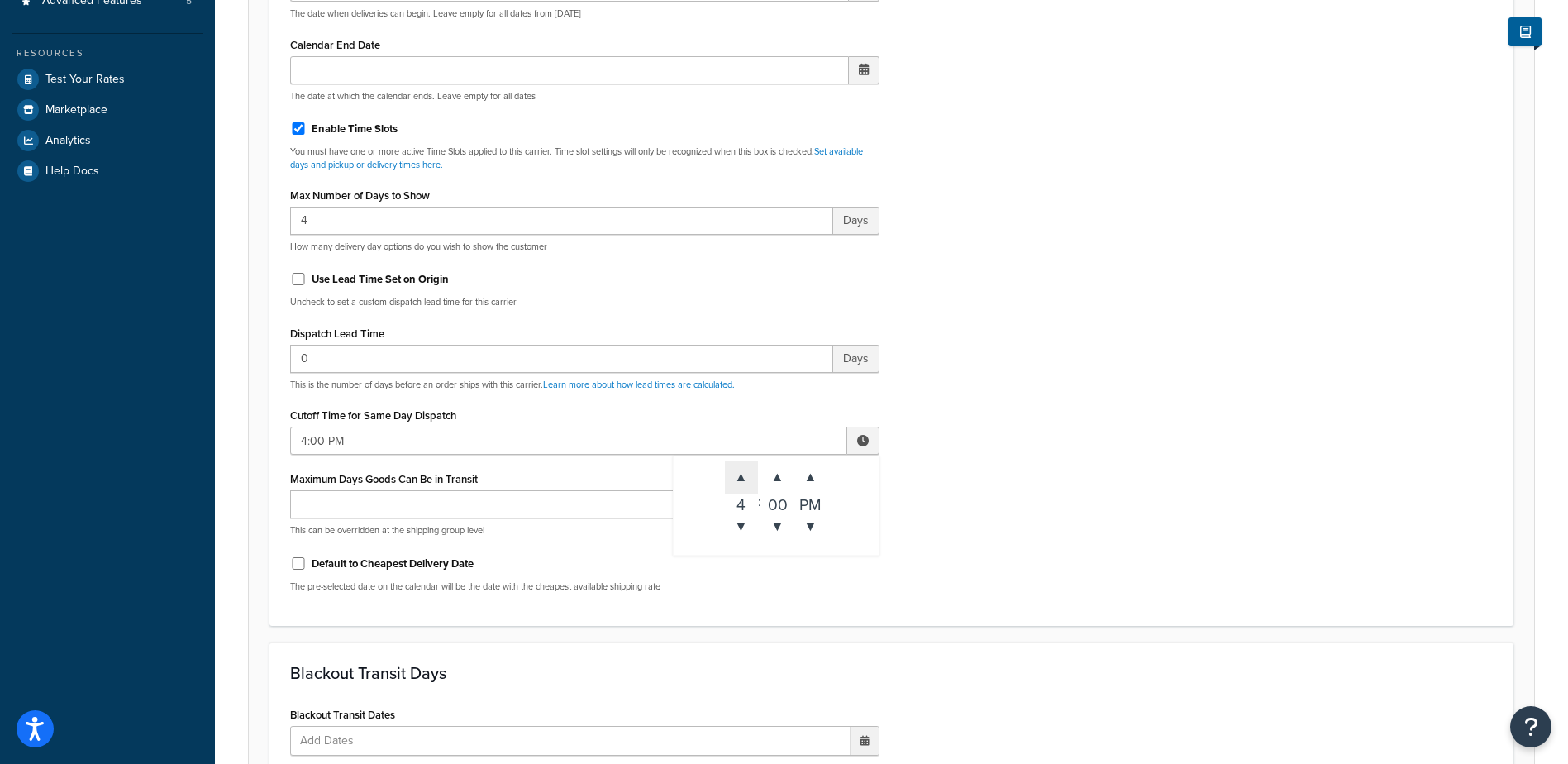
type input "5:00 PM"
click at [997, 476] on div "Include Delivery Date Information: No, just show shipping rates Show Calendar S…" at bounding box center [892, 216] width 1228 height 778
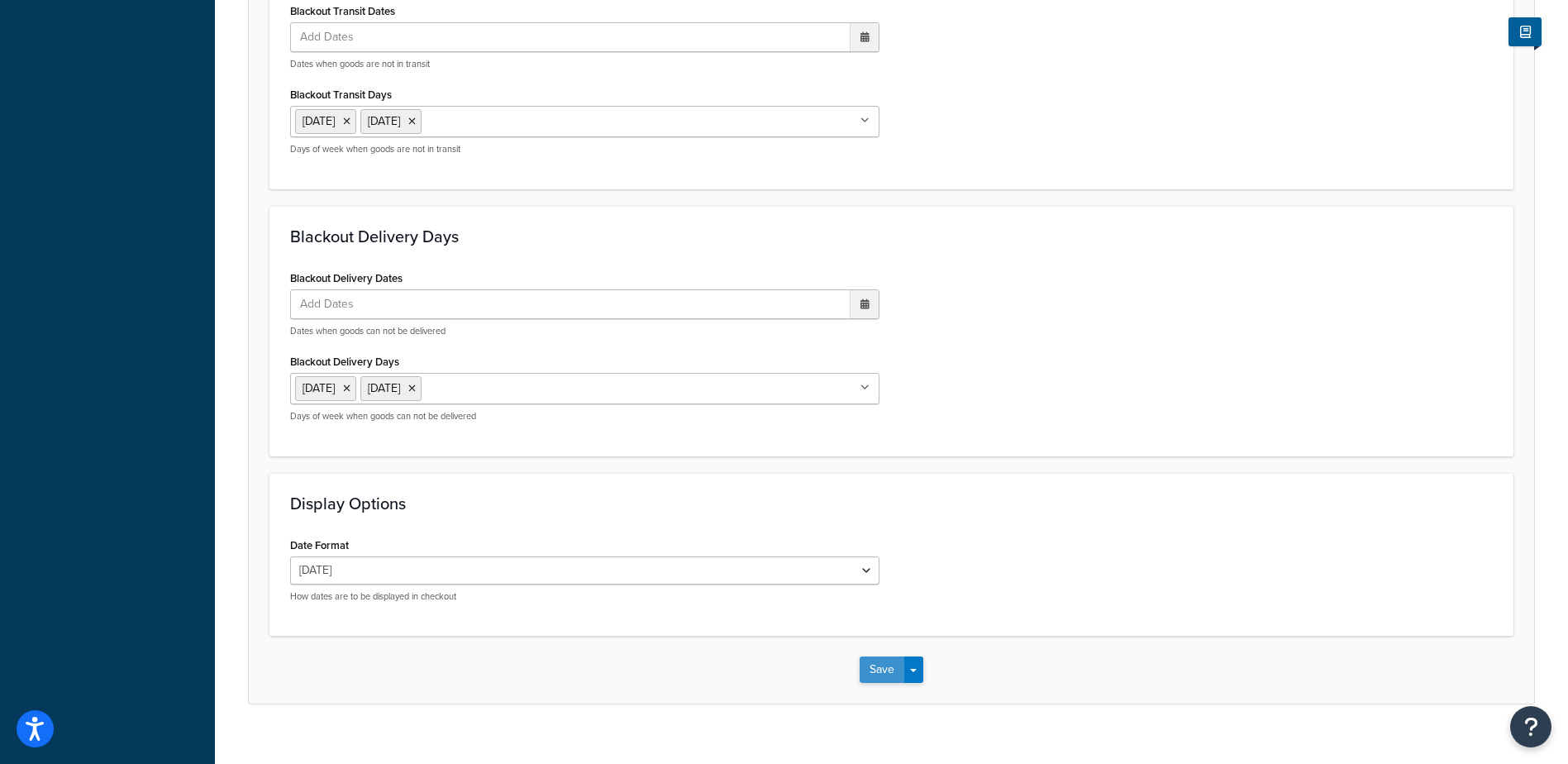
scroll to position [1223, 0]
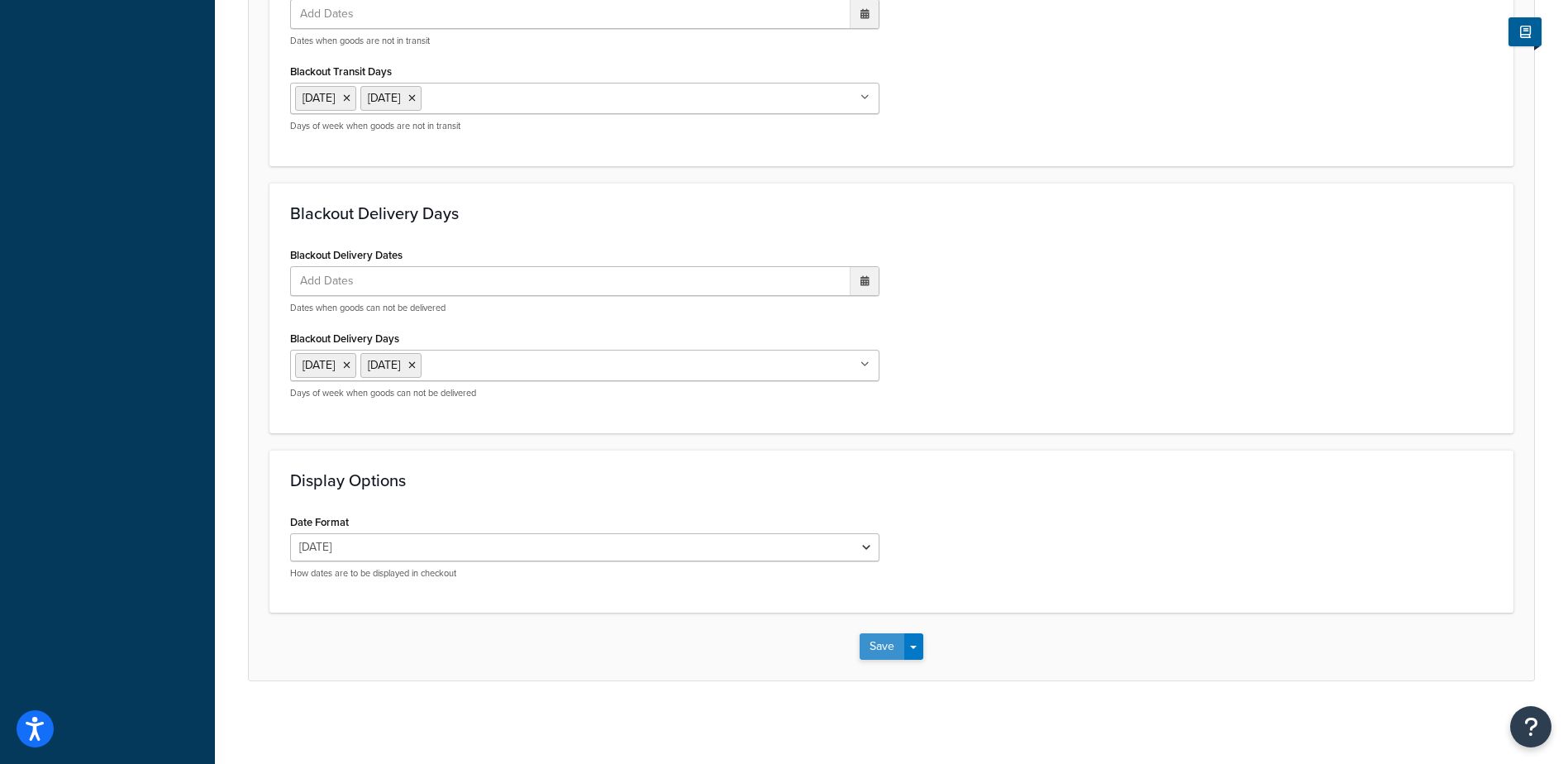
click at [875, 652] on button "Save" at bounding box center [881, 646] width 44 height 26
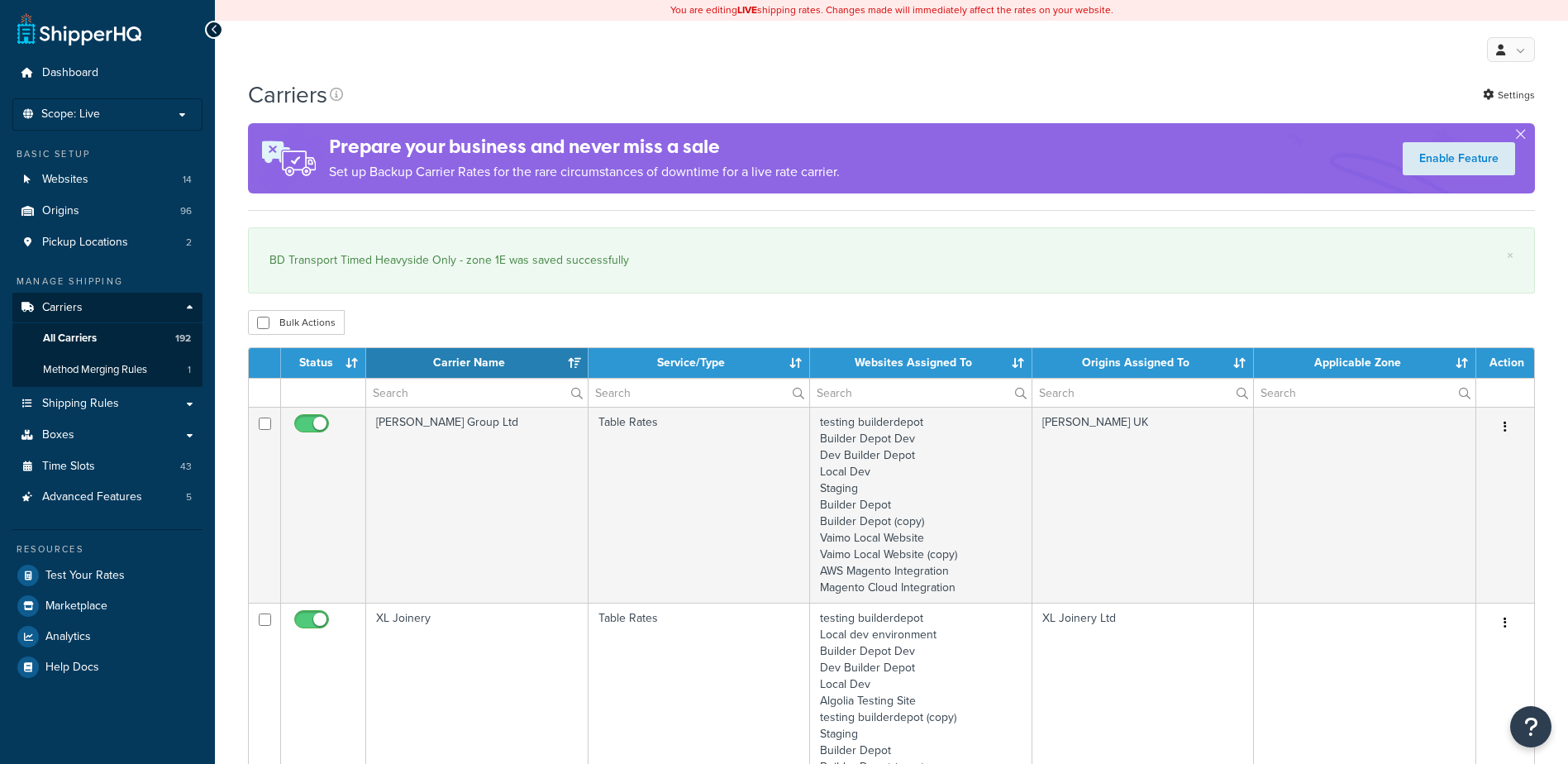
select select "15"
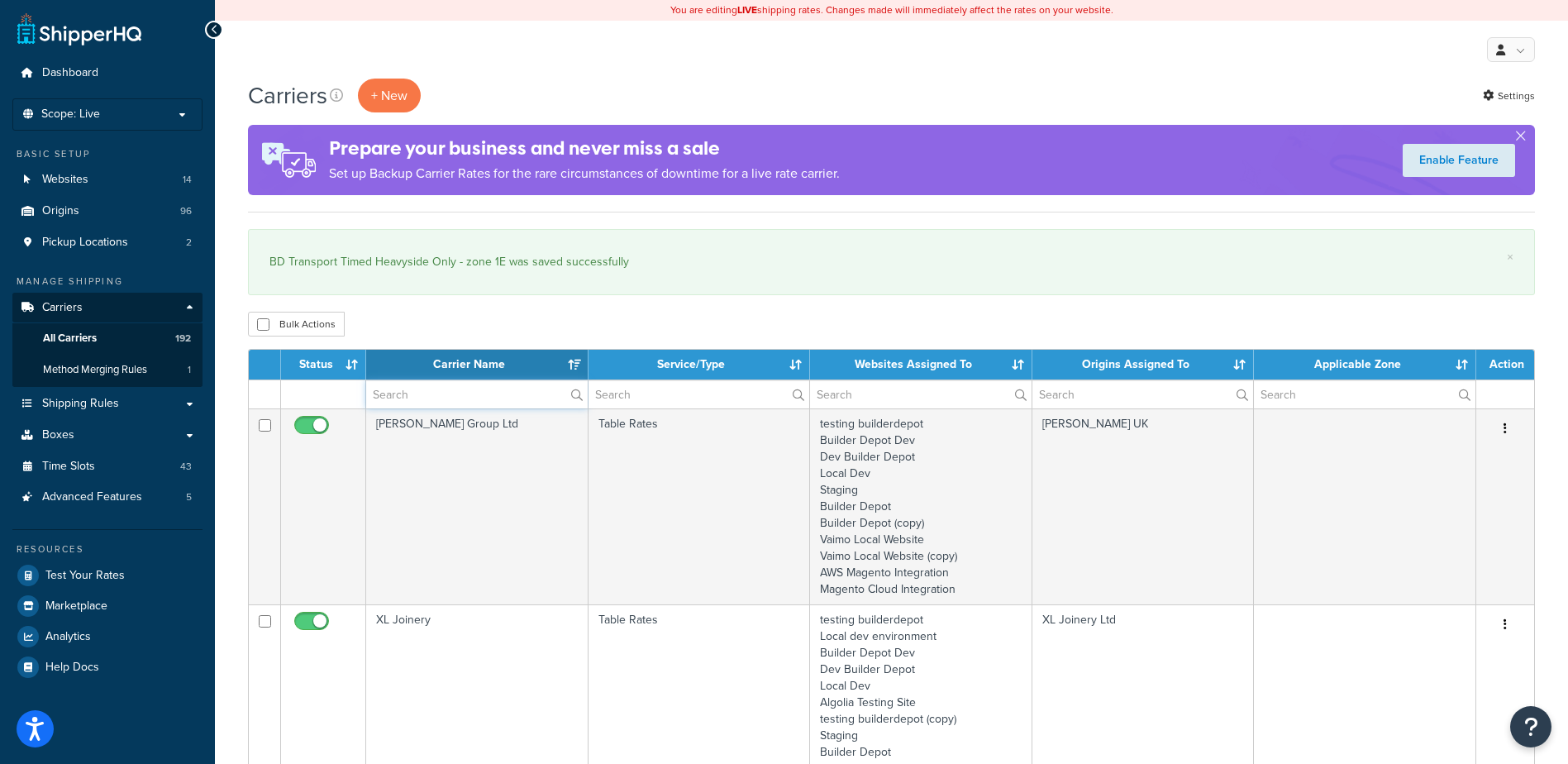
click at [438, 398] on input "text" at bounding box center [476, 395] width 221 height 28
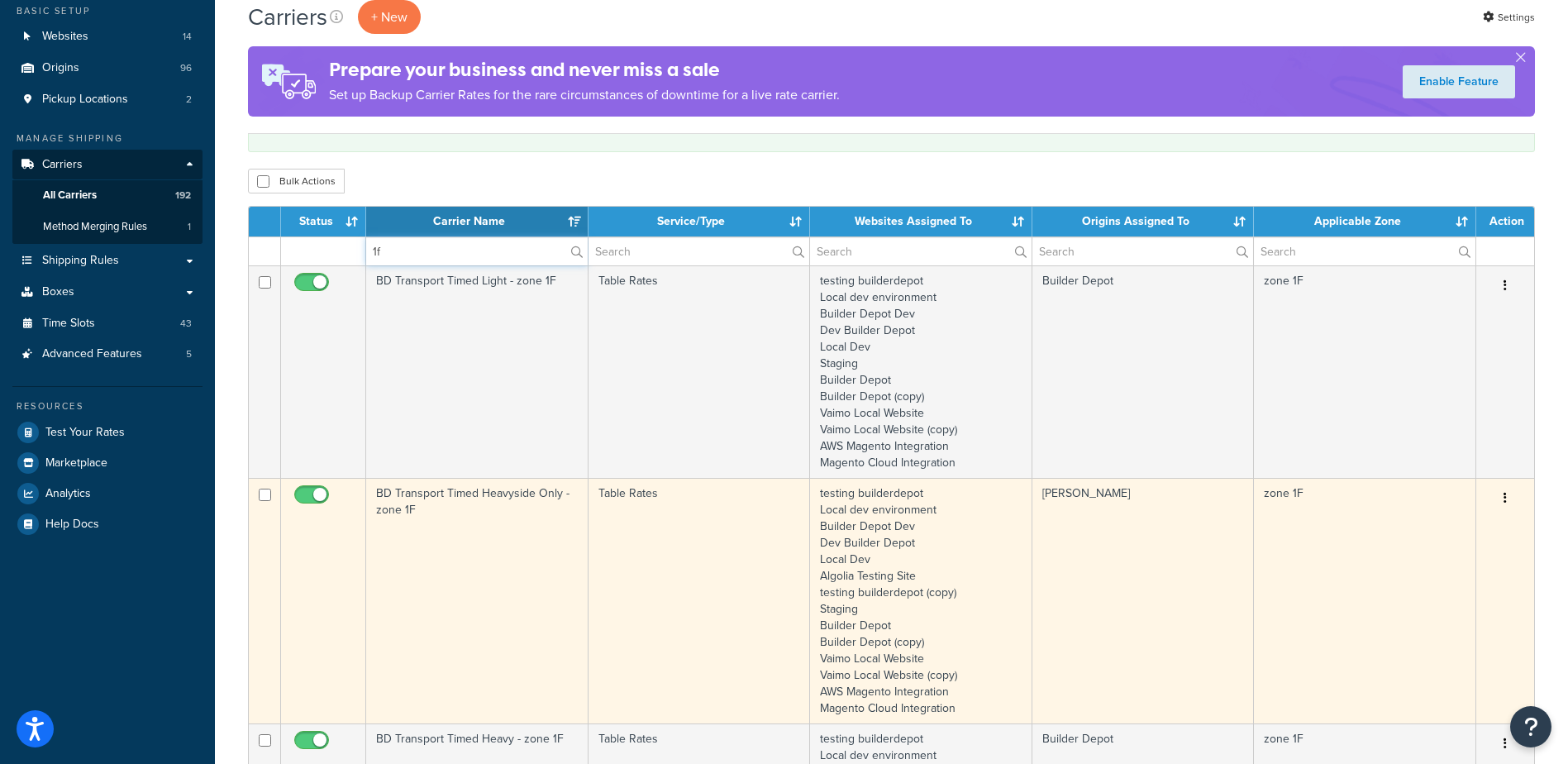
scroll to position [166, 0]
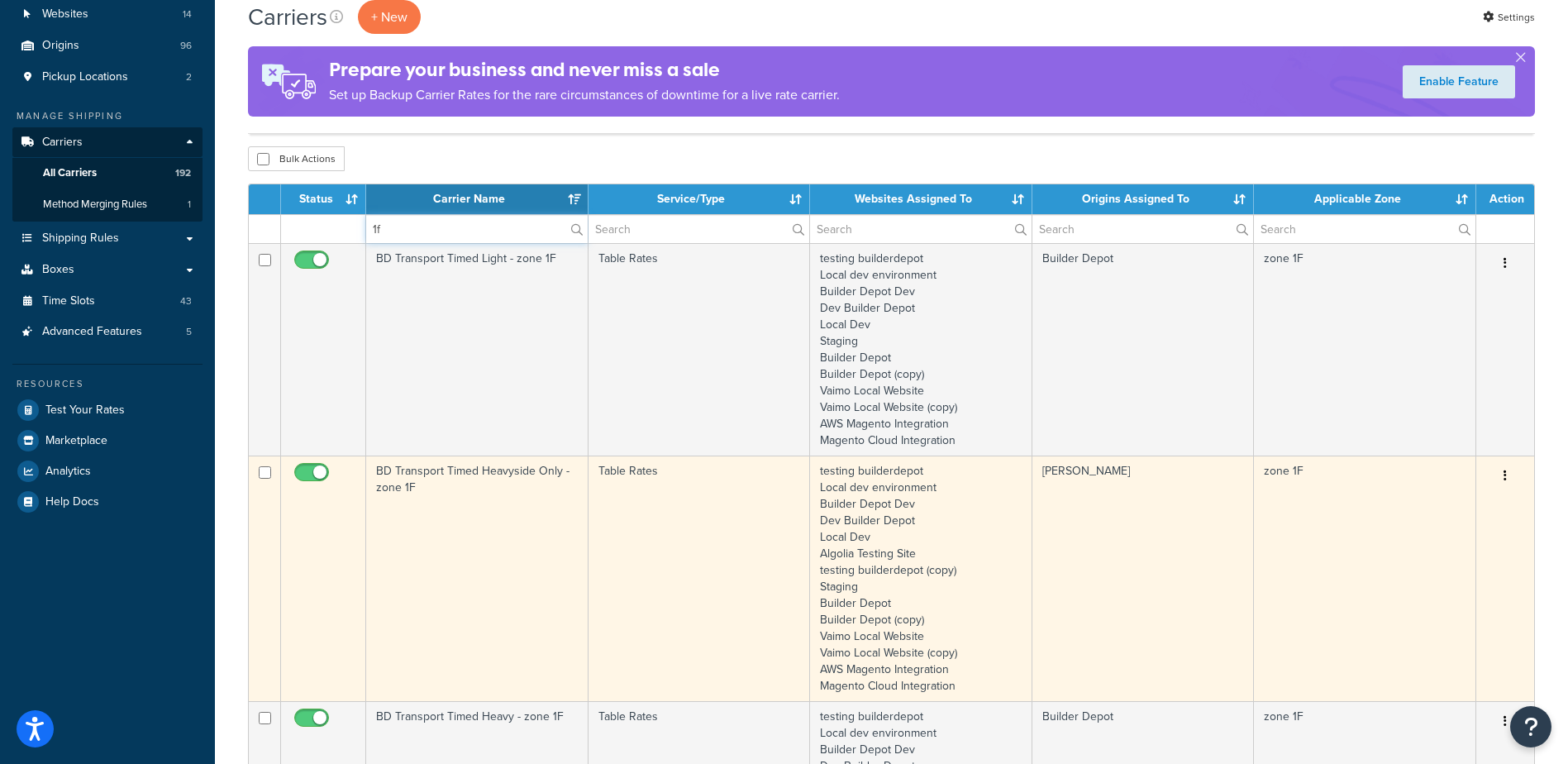
type input "1f"
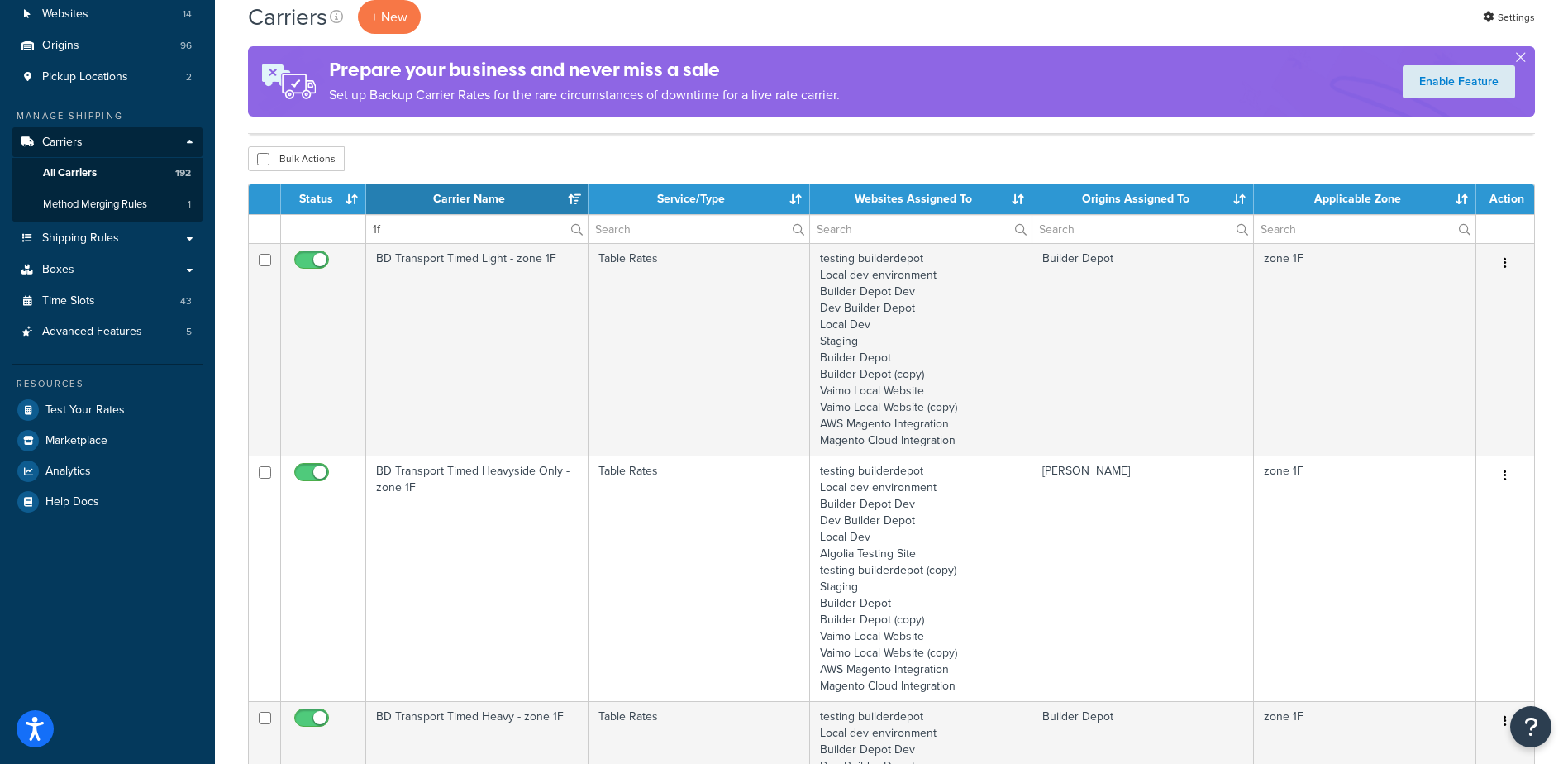
click at [493, 520] on td "BD Transport Timed Heavyside Only - zone 1F" at bounding box center [476, 578] width 222 height 246
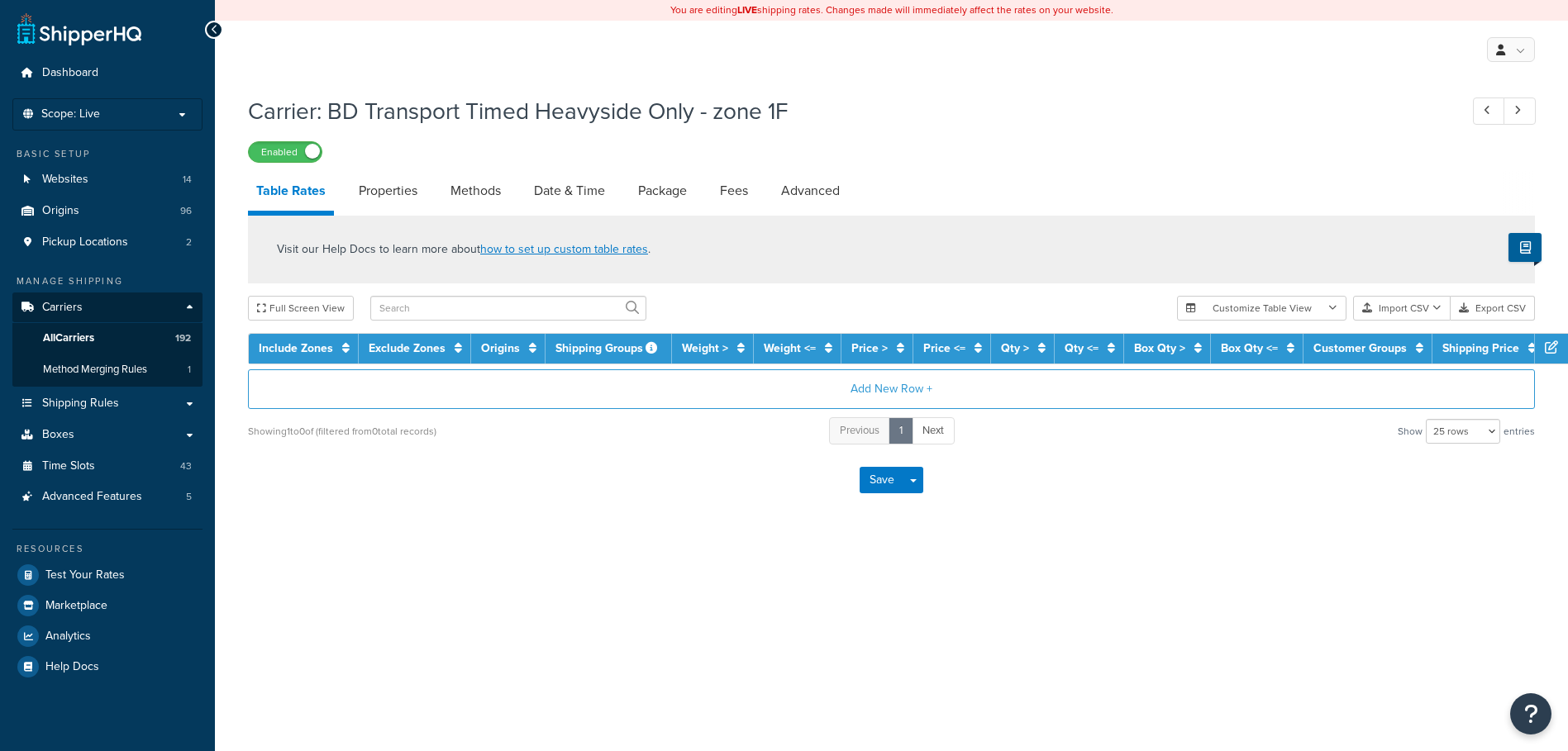
select select "25"
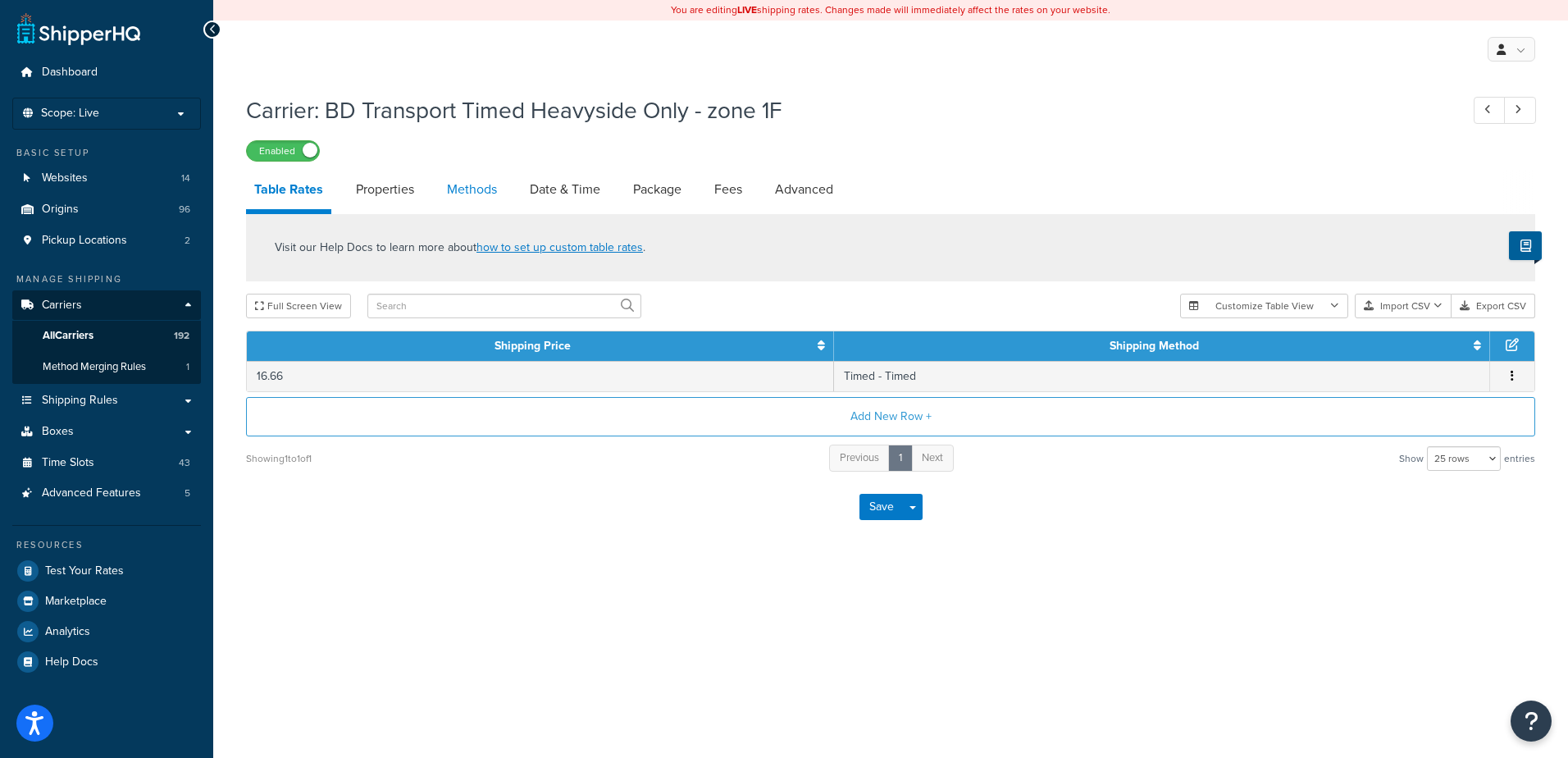
click at [466, 186] on link "Methods" at bounding box center [472, 189] width 67 height 40
select select "25"
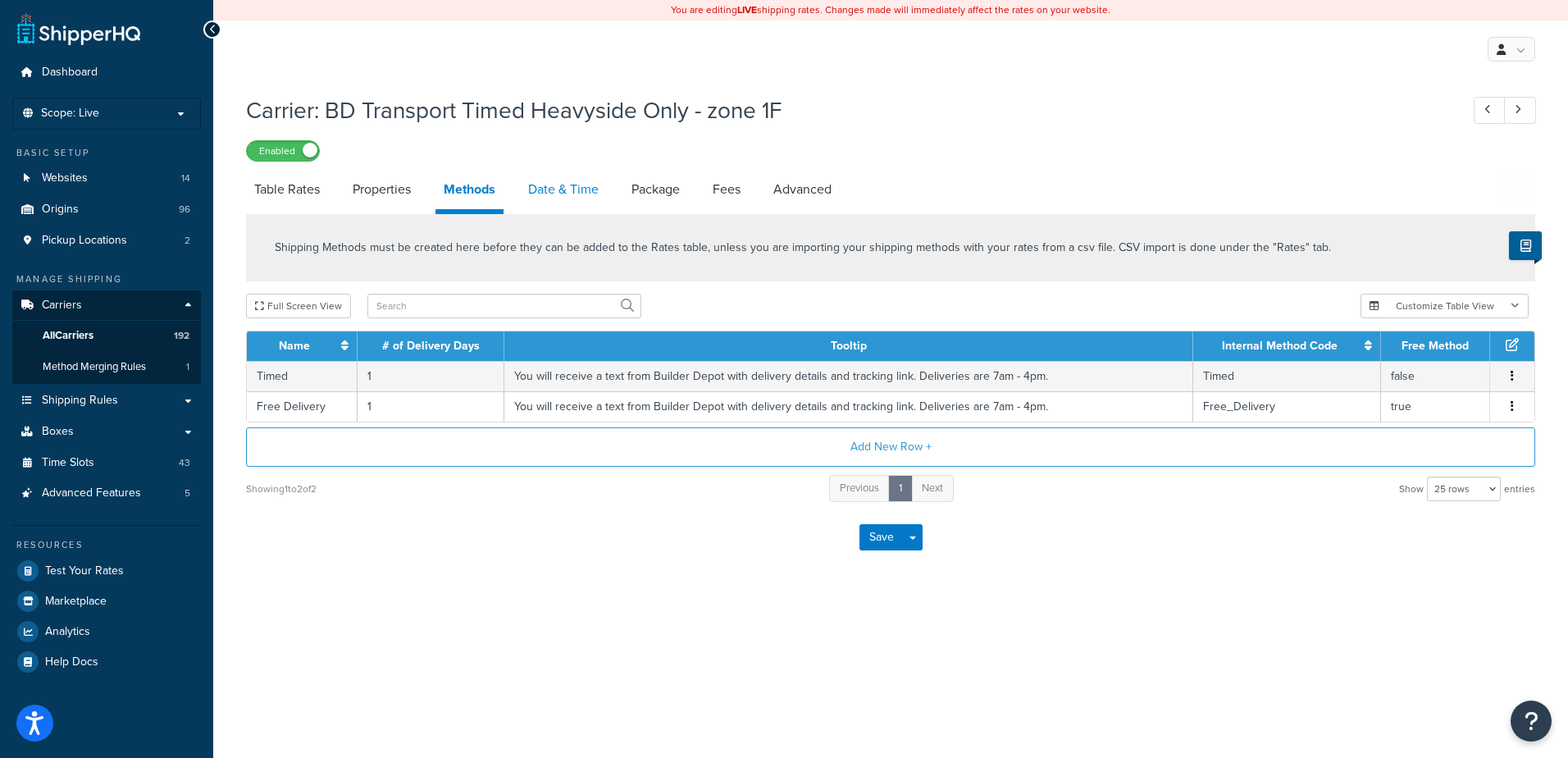
click at [549, 186] on link "Date & Time" at bounding box center [563, 189] width 87 height 40
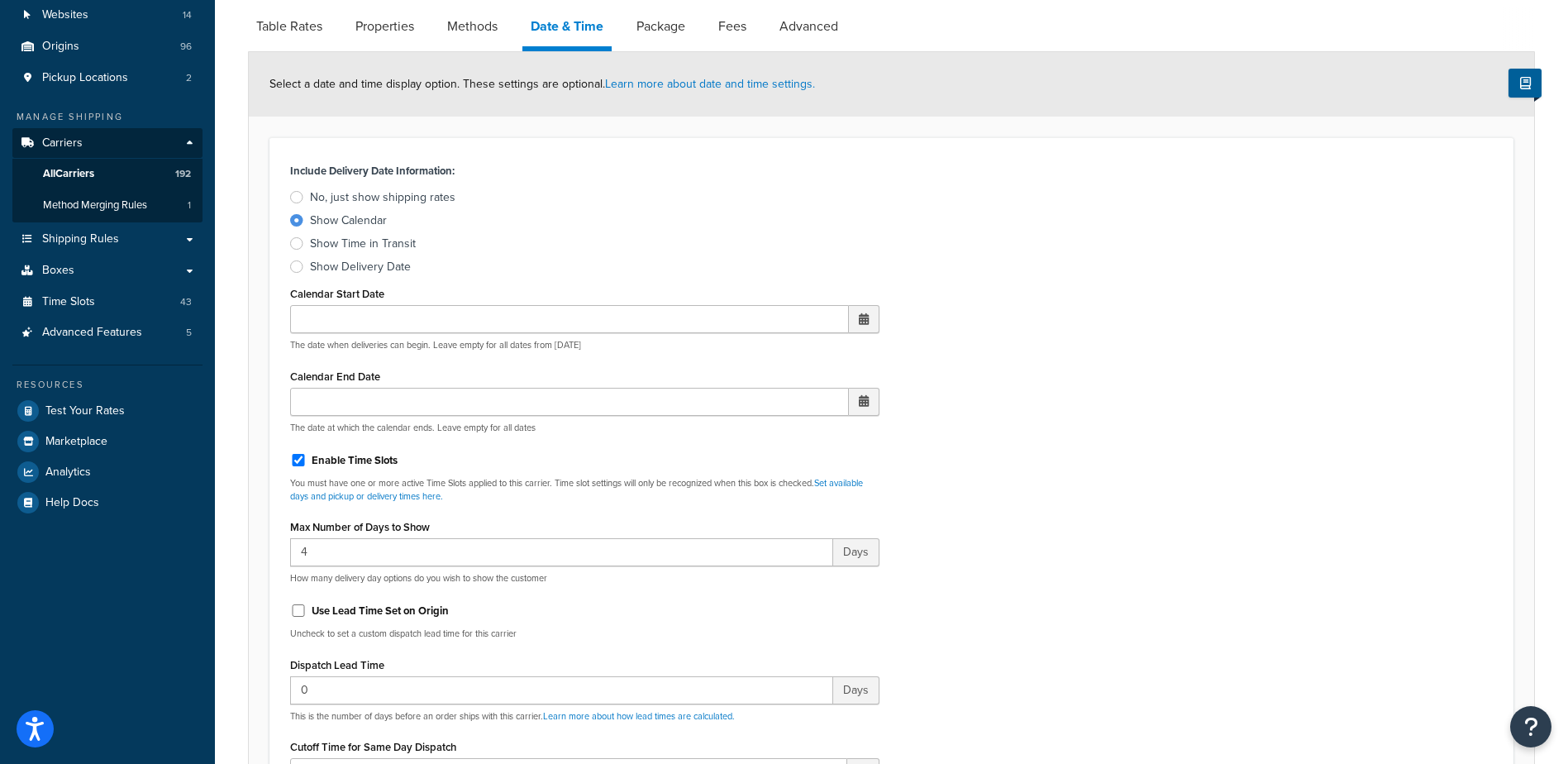
scroll to position [414, 0]
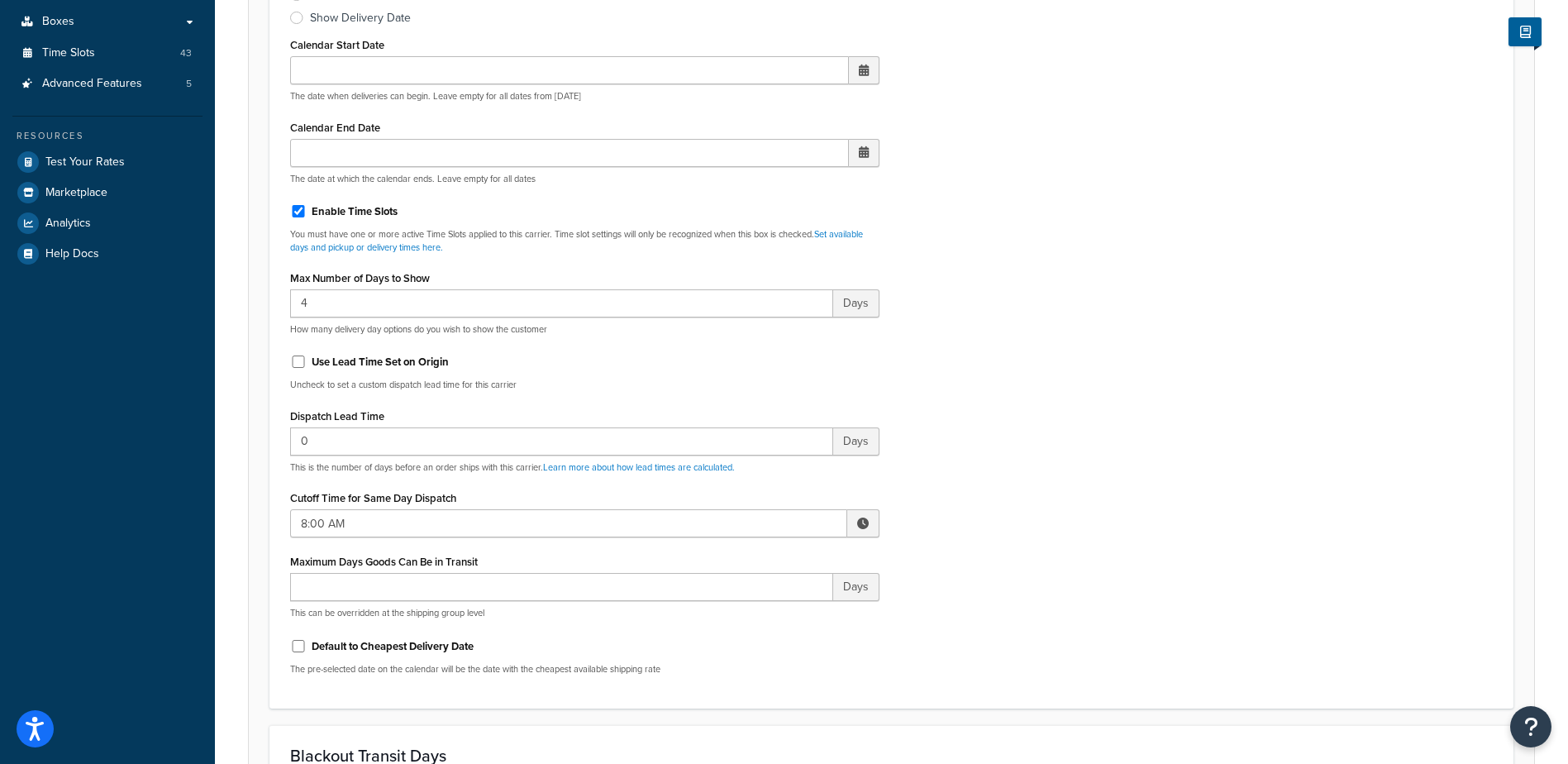
click at [869, 518] on span at bounding box center [863, 524] width 32 height 28
click at [741, 558] on span "▲" at bounding box center [741, 560] width 33 height 33
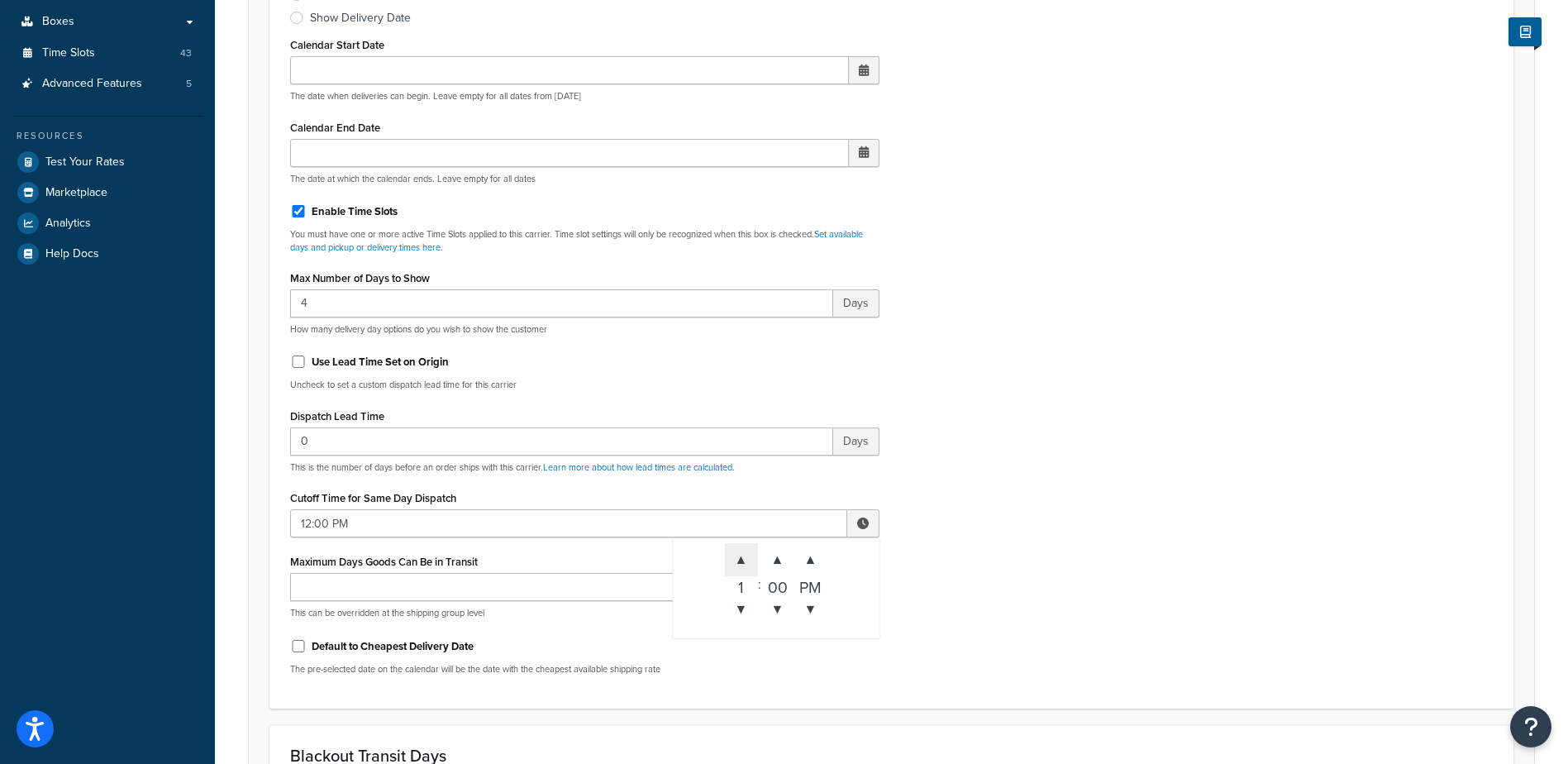
click at [741, 558] on span "▲" at bounding box center [741, 560] width 33 height 33
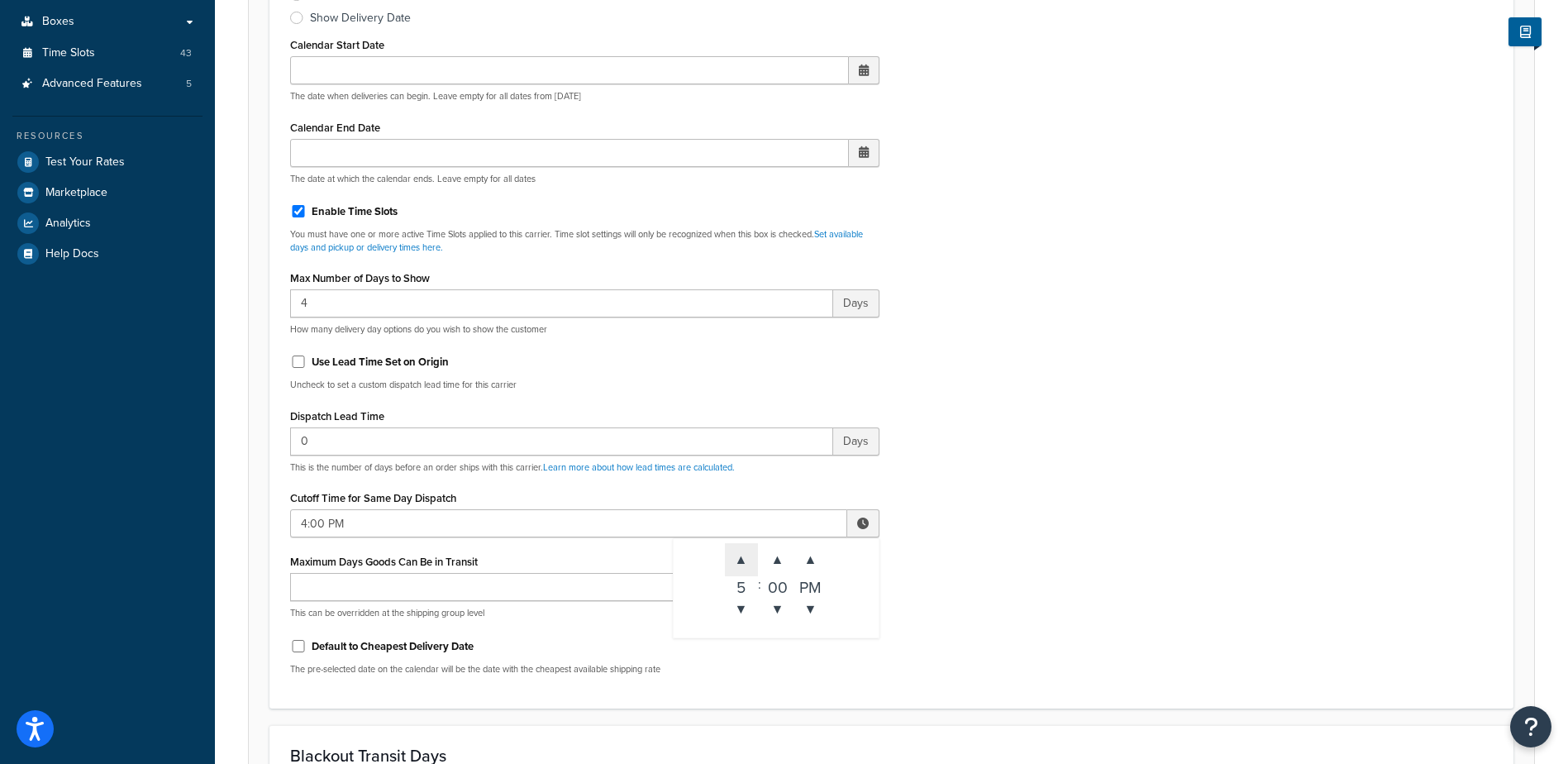
type input "5:00 PM"
click at [1040, 548] on div "Include Delivery Date Information: No, just show shipping rates Show Calendar S…" at bounding box center [892, 299] width 1228 height 778
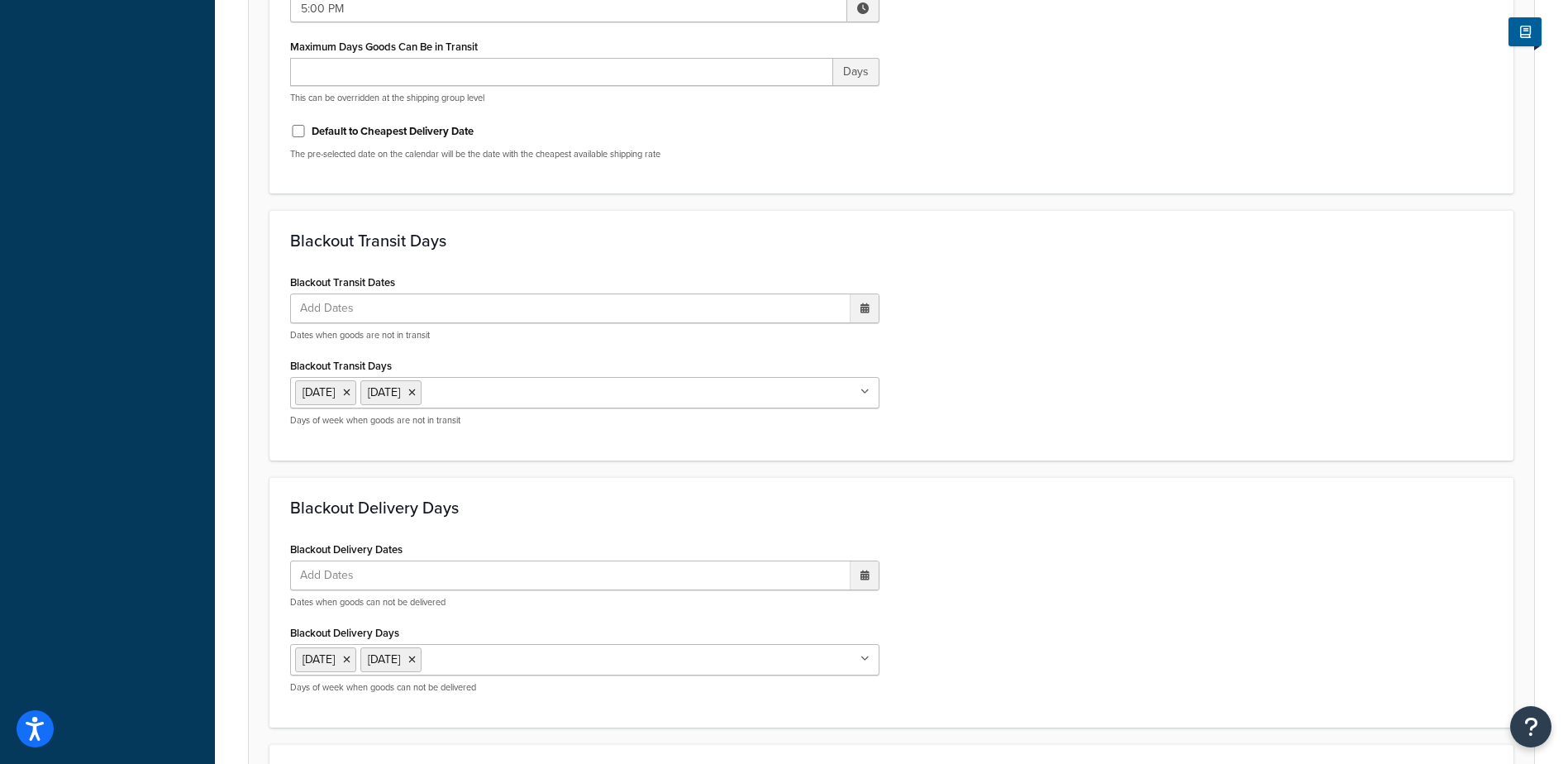
scroll to position [1223, 0]
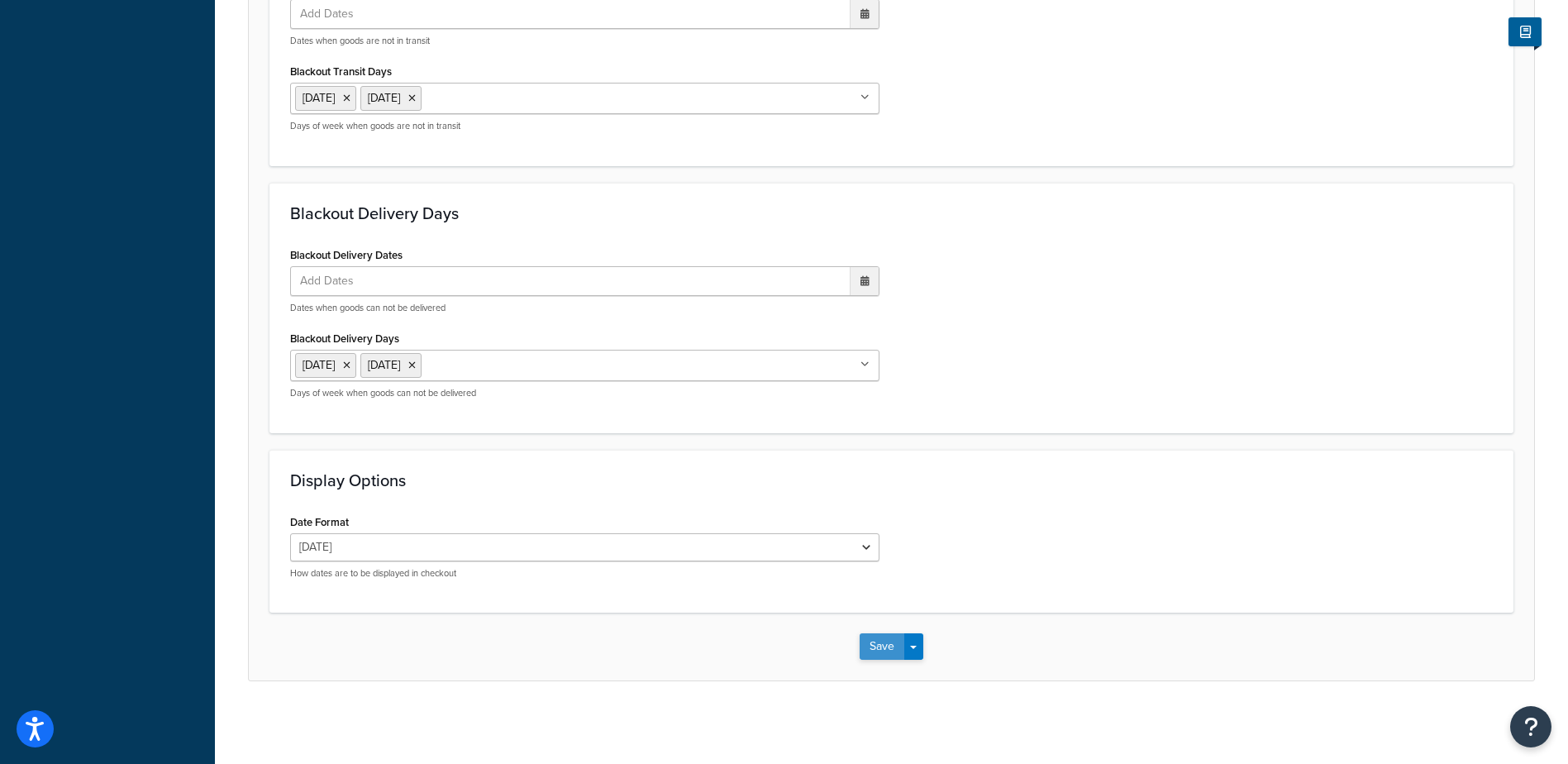
click at [878, 652] on button "Save" at bounding box center [881, 646] width 44 height 26
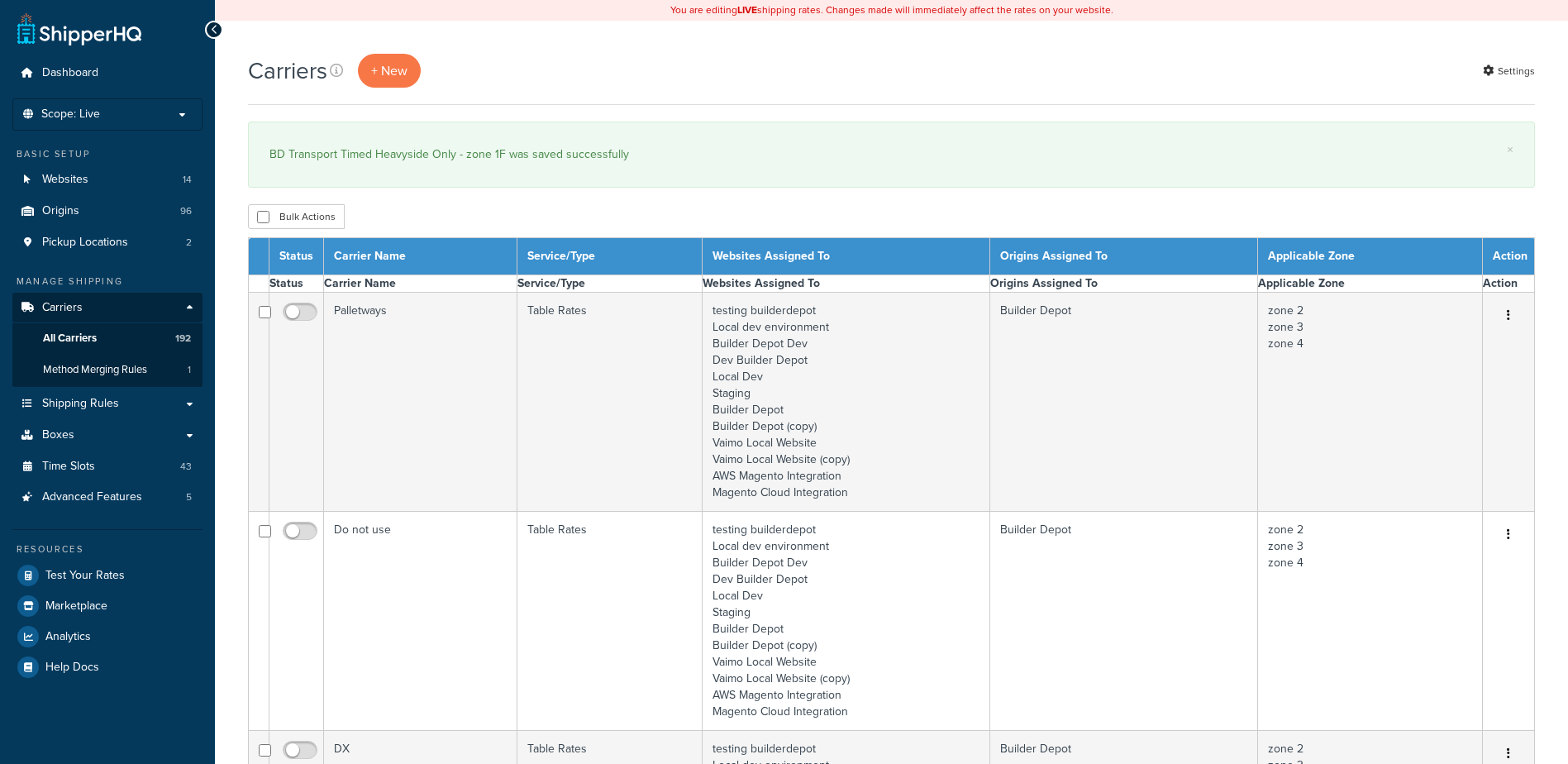
select select "15"
